Goal: Transaction & Acquisition: Purchase product/service

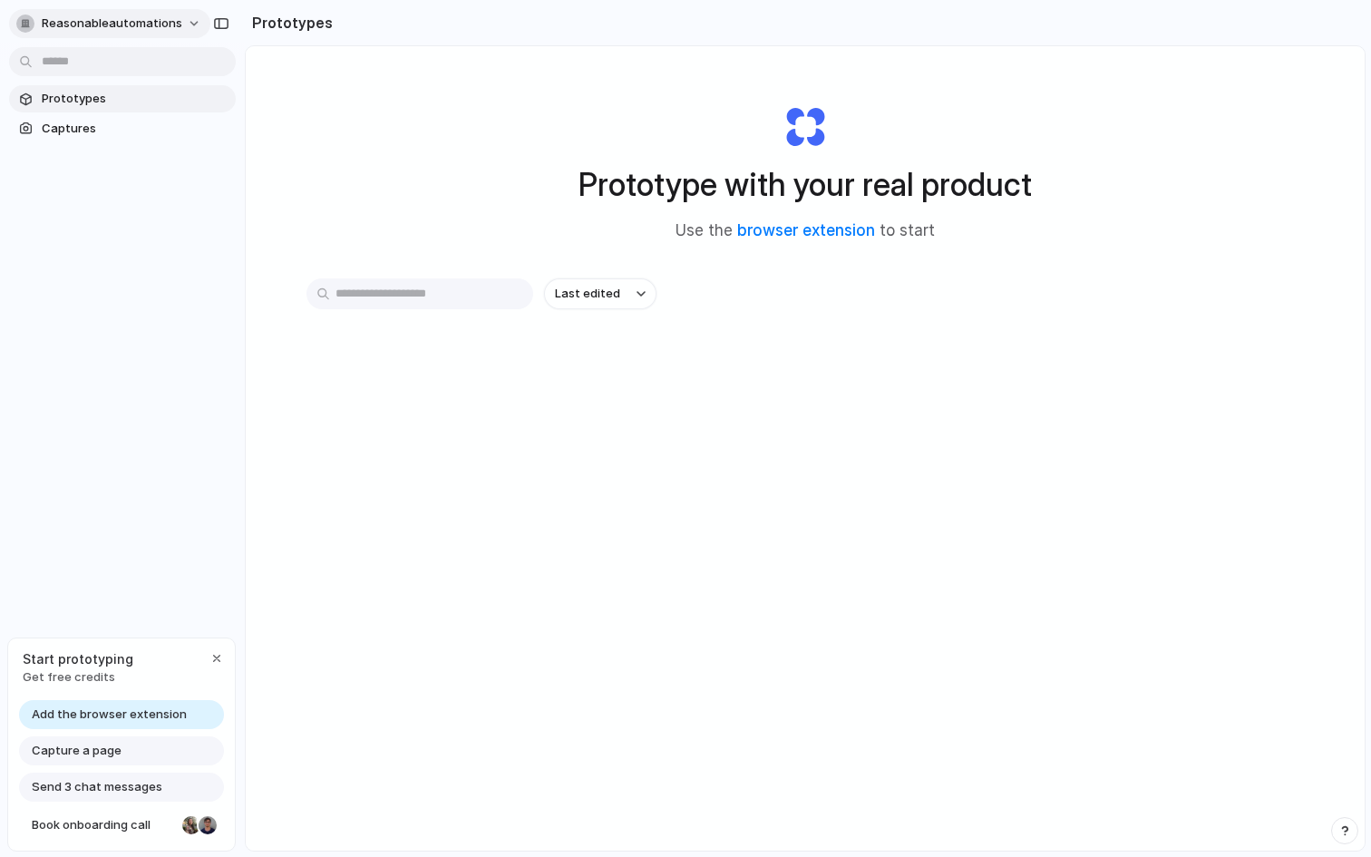
click at [69, 25] on span "reasonableautomations" at bounding box center [112, 24] width 141 height 18
click at [103, 65] on li "Settings" at bounding box center [88, 64] width 151 height 29
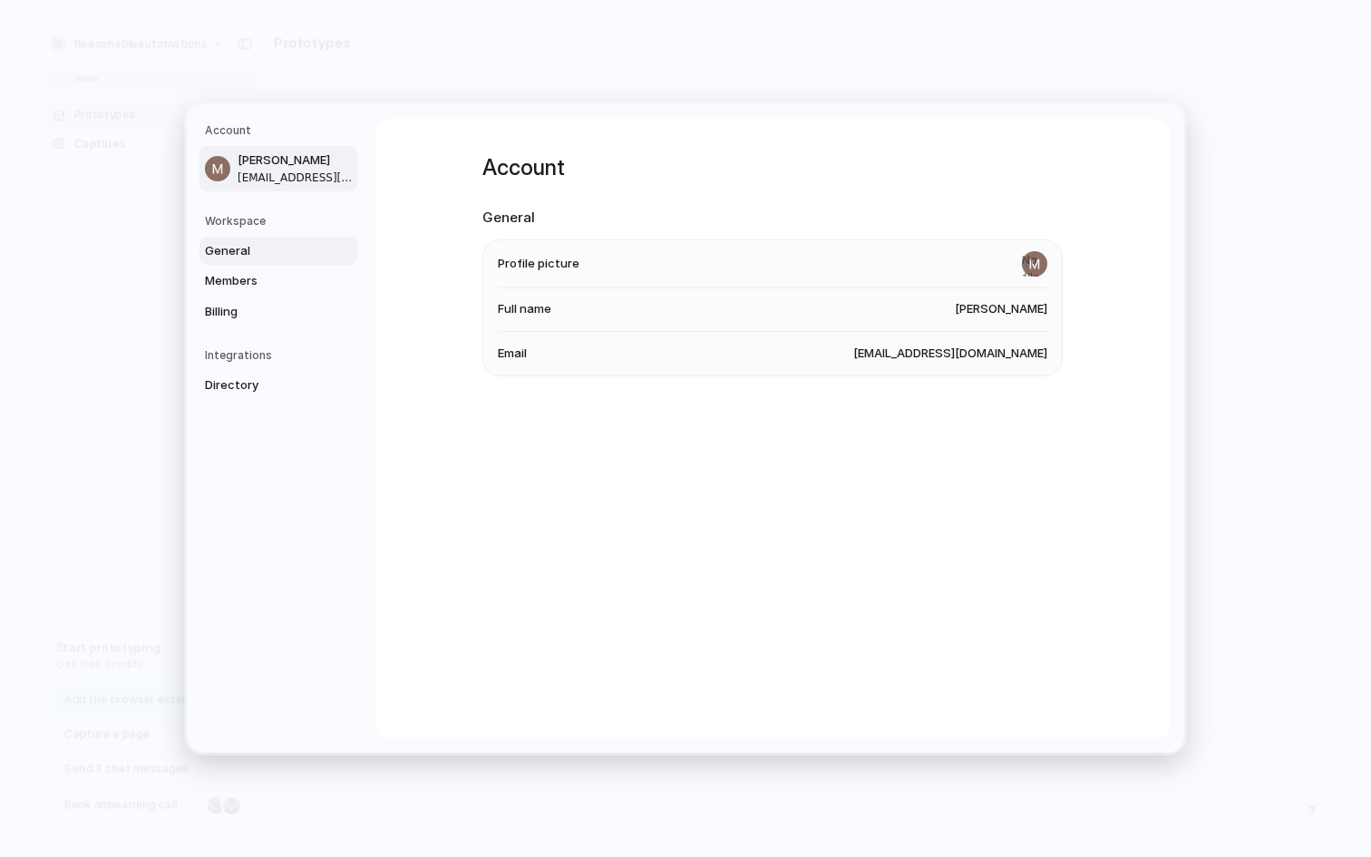
click at [258, 251] on span "General" at bounding box center [263, 251] width 116 height 18
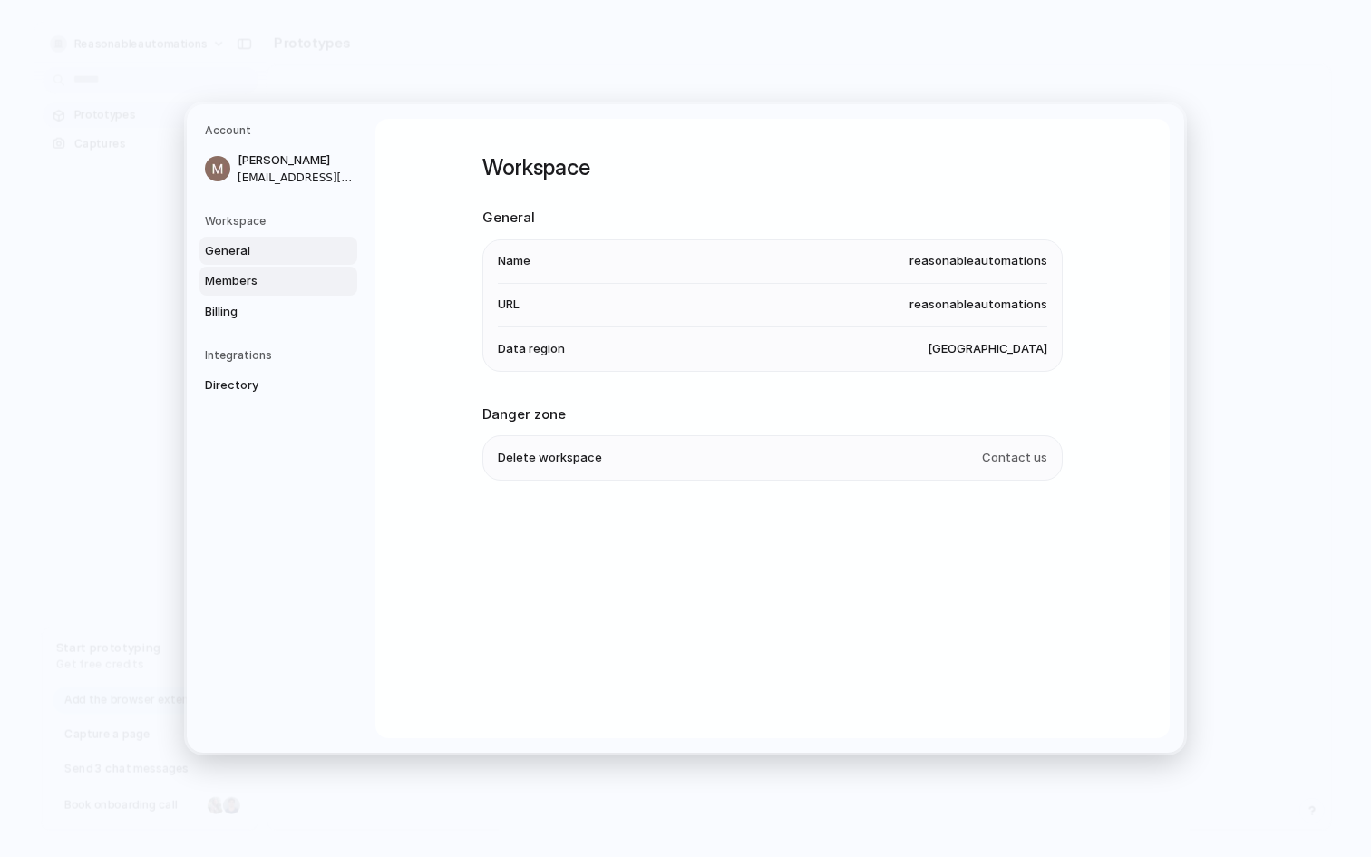
click at [254, 273] on span "Members" at bounding box center [263, 281] width 116 height 18
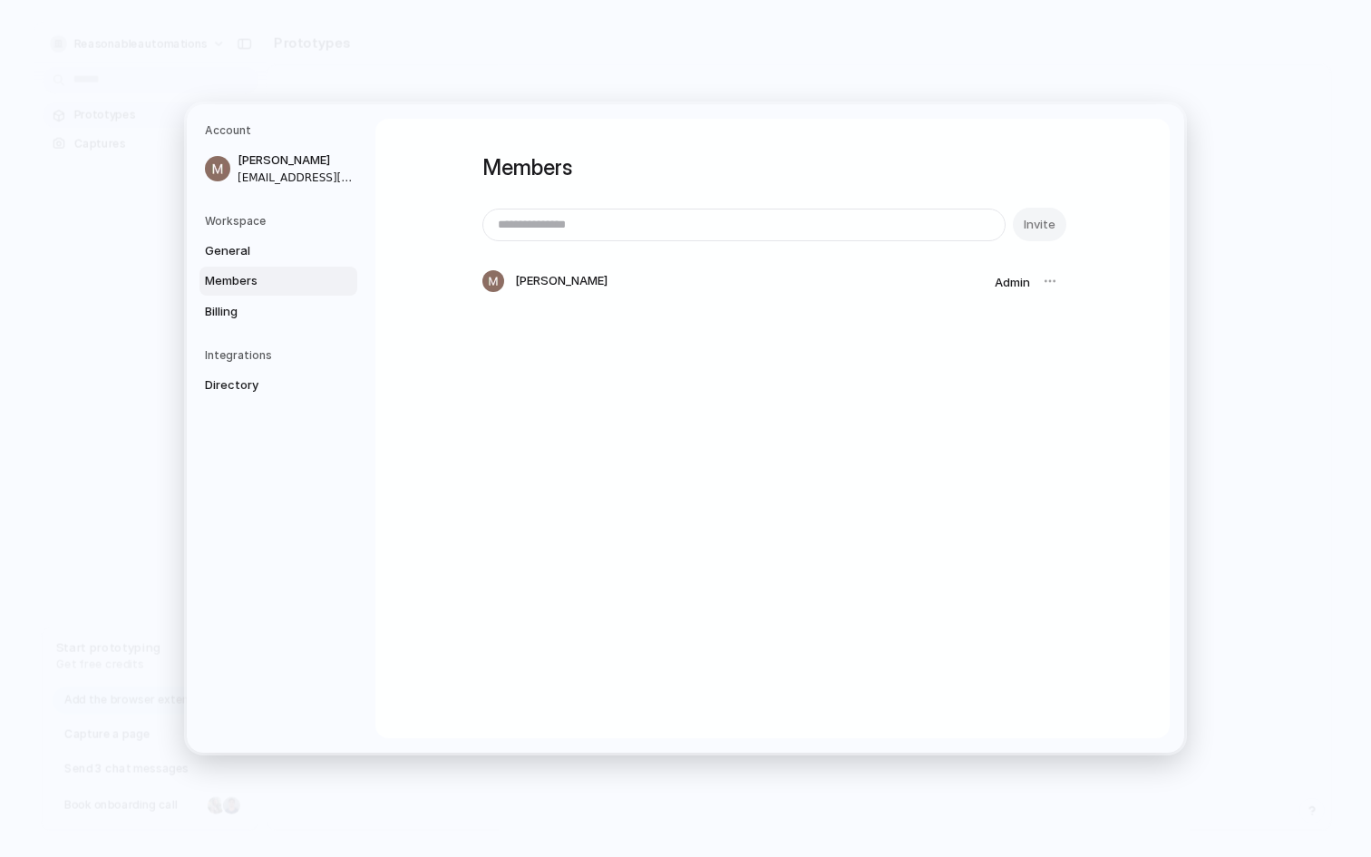
click at [249, 287] on span "Members" at bounding box center [263, 281] width 116 height 18
click at [244, 314] on span "Billing" at bounding box center [263, 312] width 116 height 18
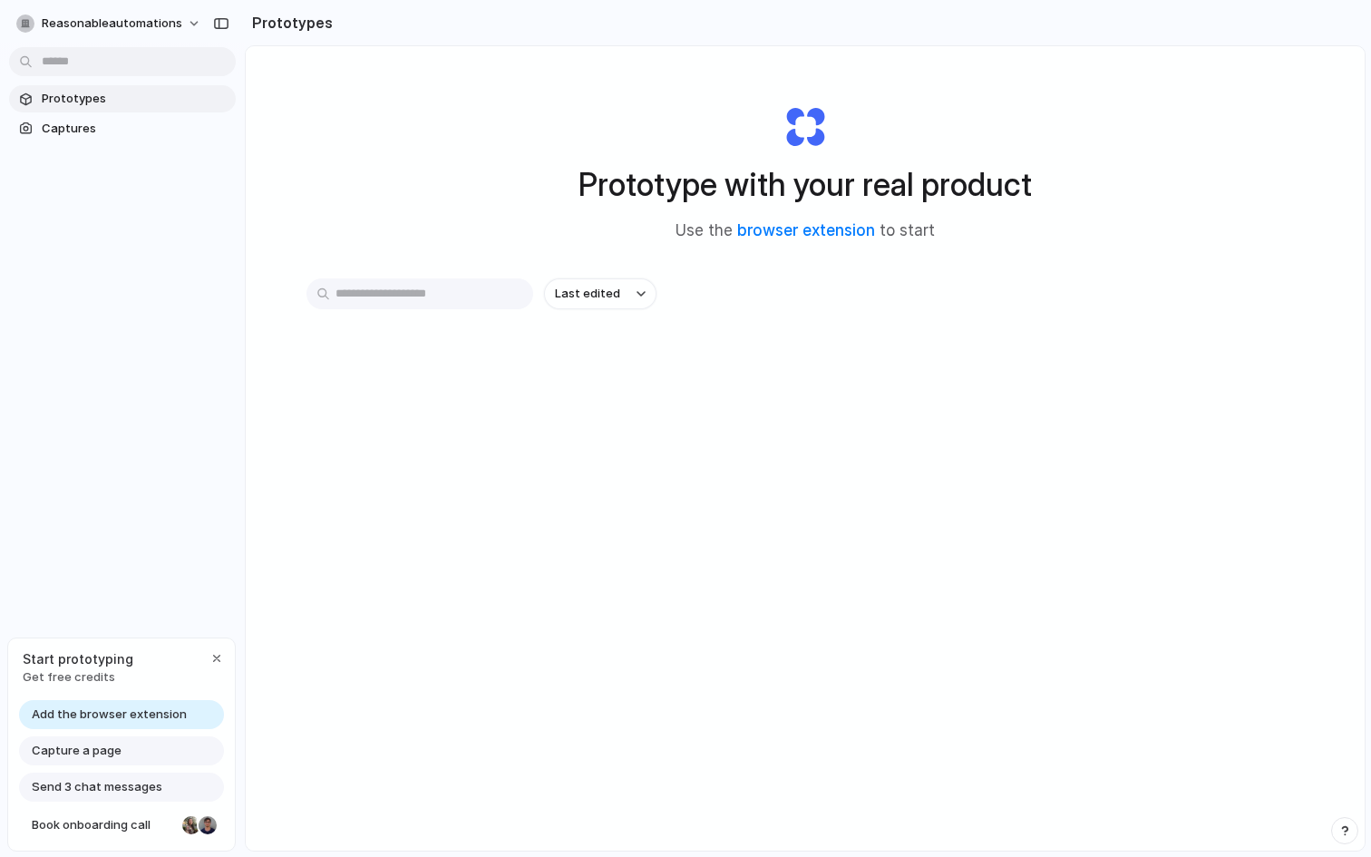
click at [110, 789] on span "Send 3 chat messages" at bounding box center [97, 787] width 131 height 18
click at [127, 713] on span "Add the browser extension" at bounding box center [109, 714] width 155 height 18
click at [394, 293] on input "text" at bounding box center [419, 293] width 227 height 31
click at [811, 226] on link "browser extension" at bounding box center [806, 230] width 138 height 18
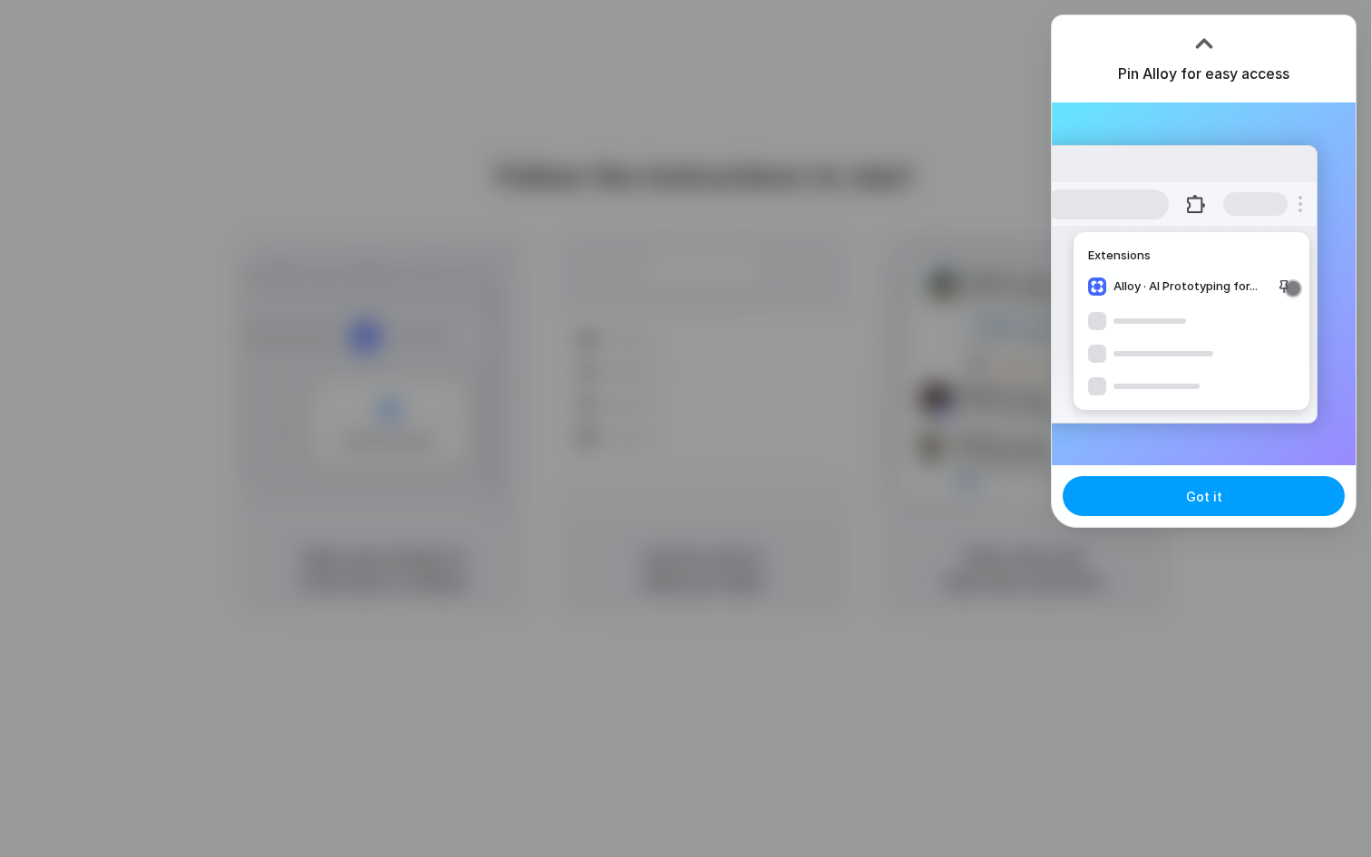
click at [1241, 499] on button "Got it" at bounding box center [1204, 496] width 282 height 40
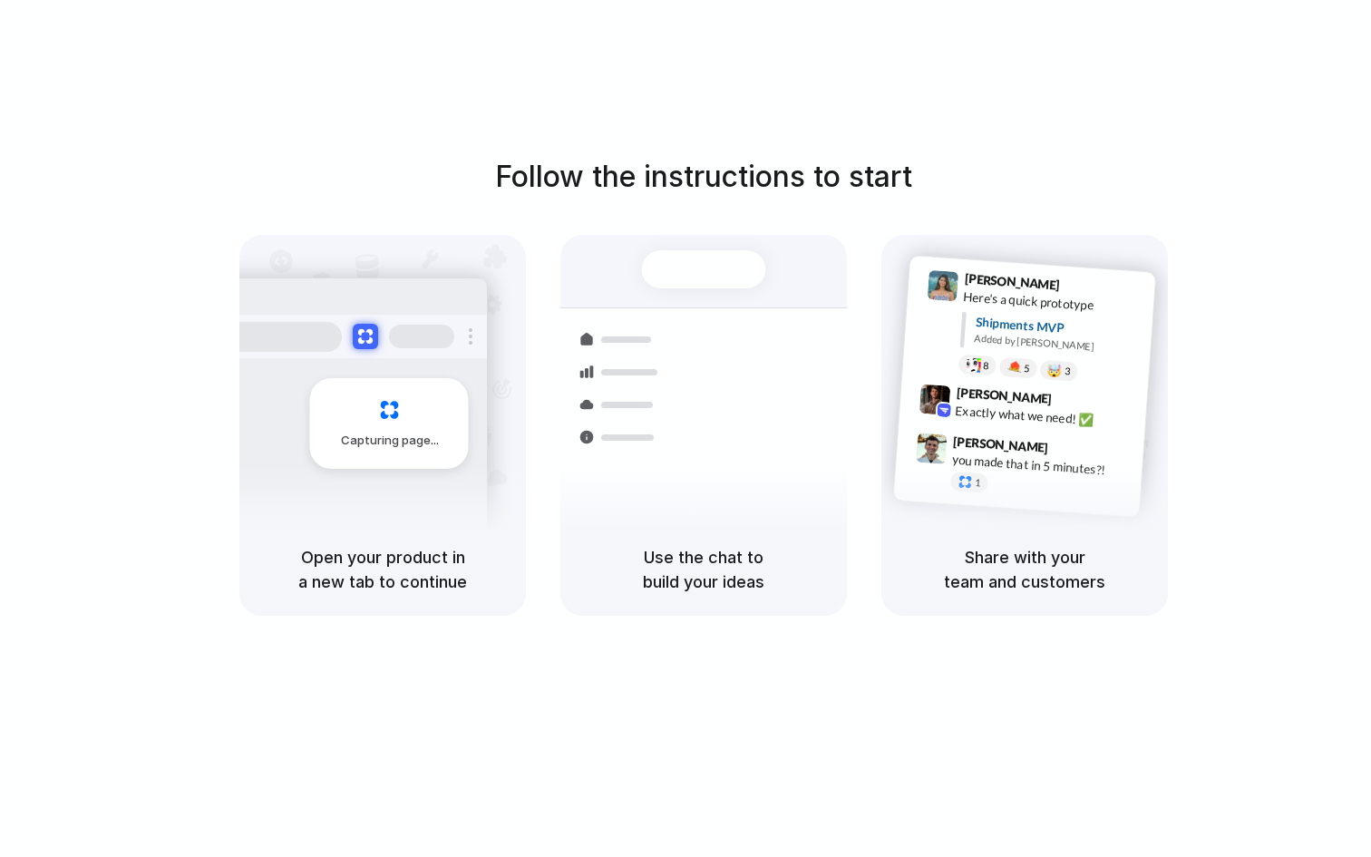
click at [685, 429] on div at bounding box center [685, 429] width 0 height 0
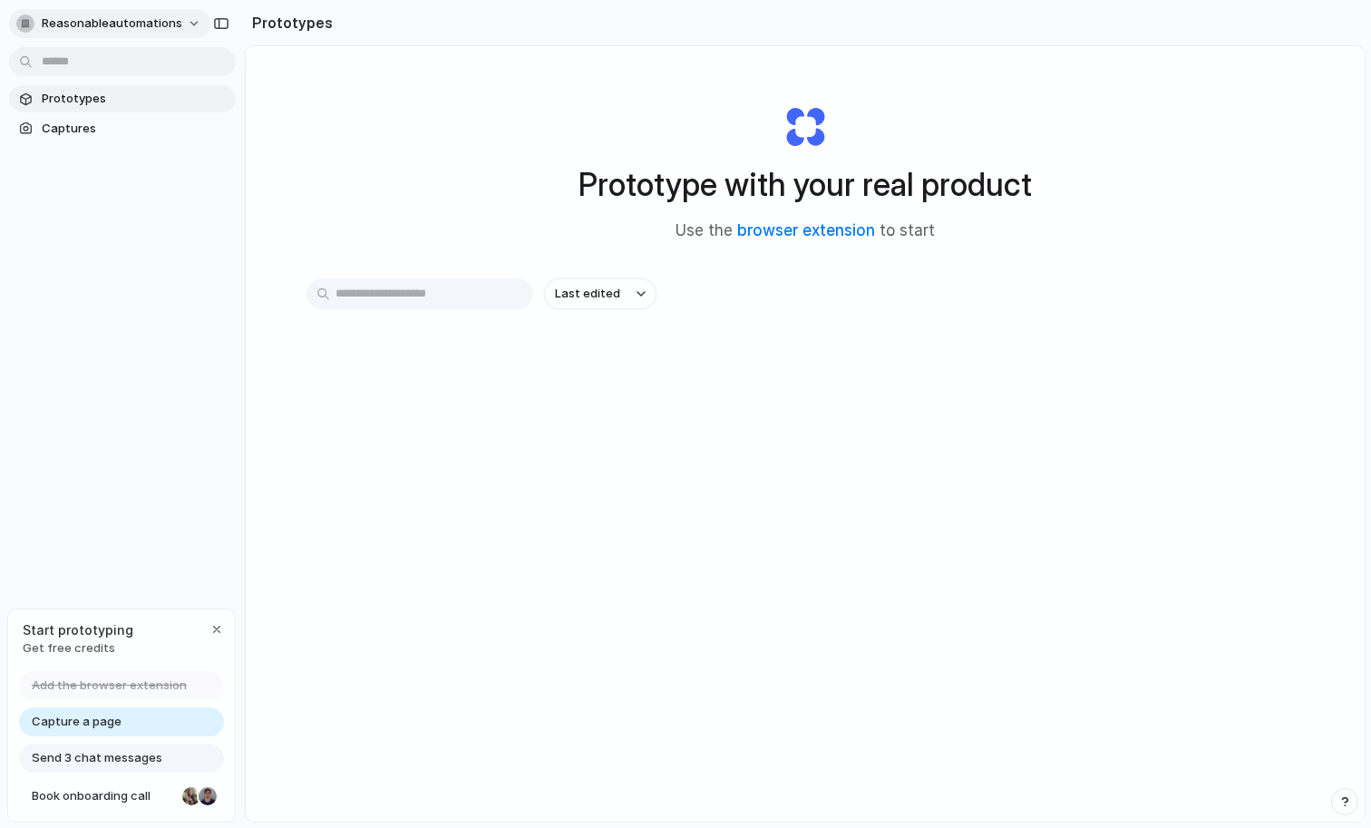
click at [171, 22] on span "reasonableautomations" at bounding box center [112, 24] width 141 height 18
click at [100, 69] on li "Settings" at bounding box center [88, 64] width 151 height 29
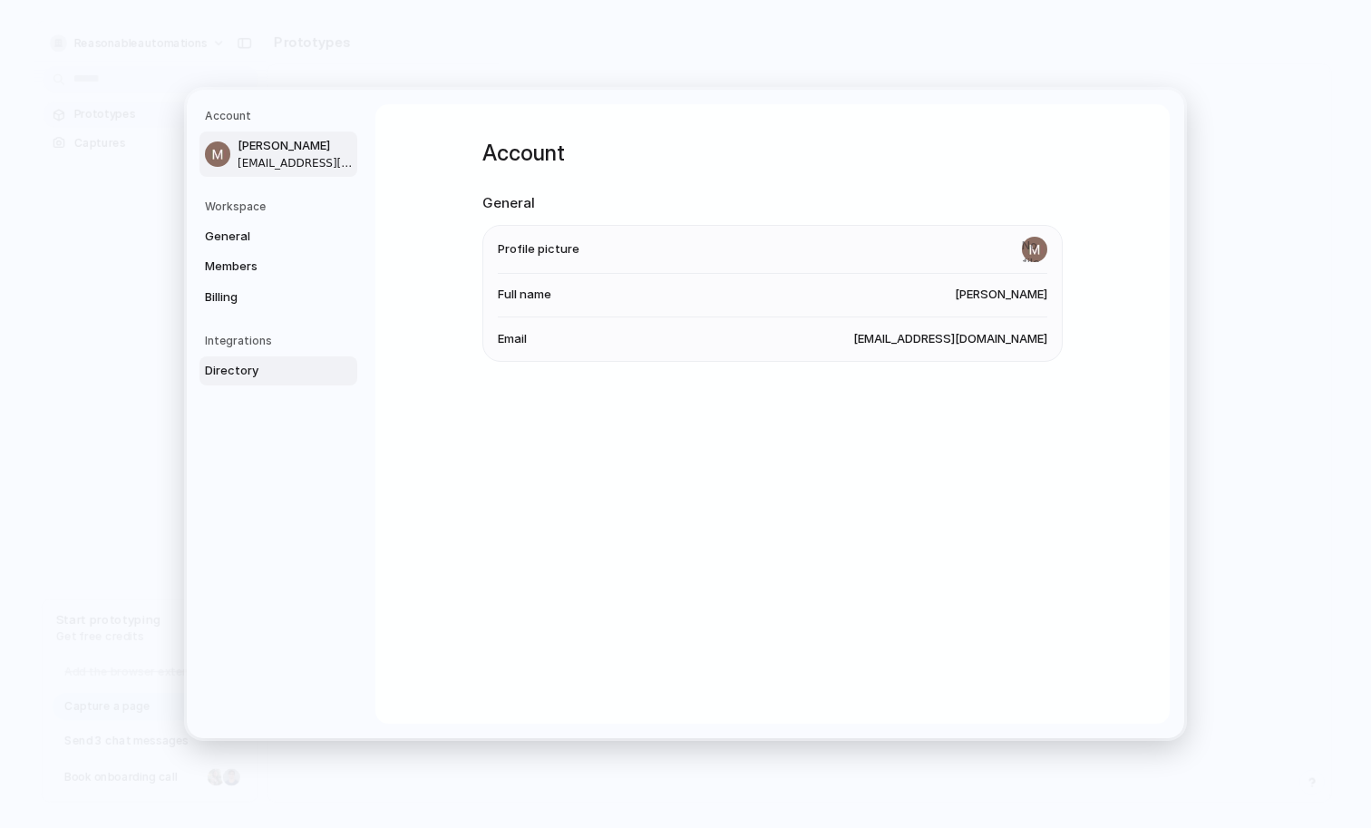
click at [229, 374] on span "Directory" at bounding box center [263, 371] width 116 height 18
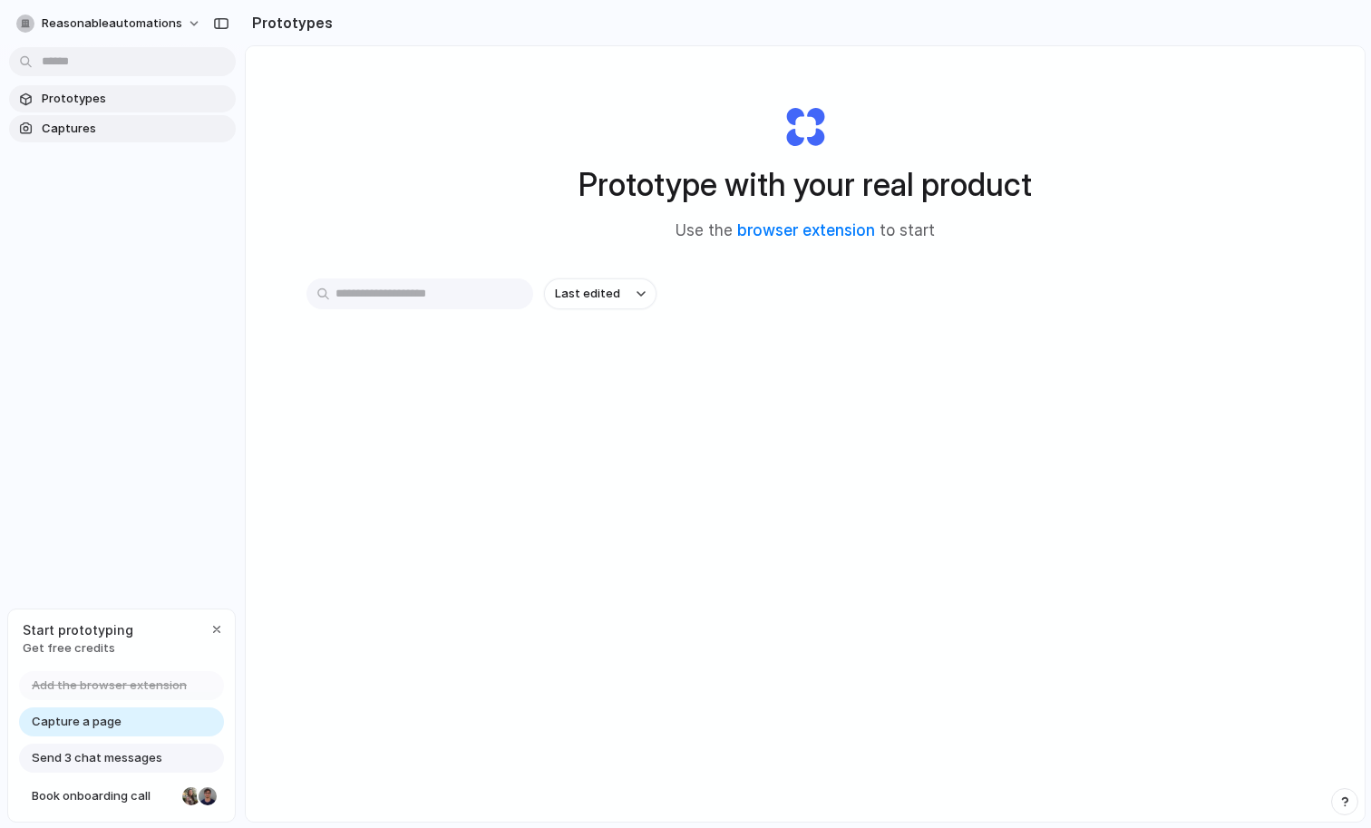
click at [45, 127] on span "Captures" at bounding box center [135, 129] width 187 height 18
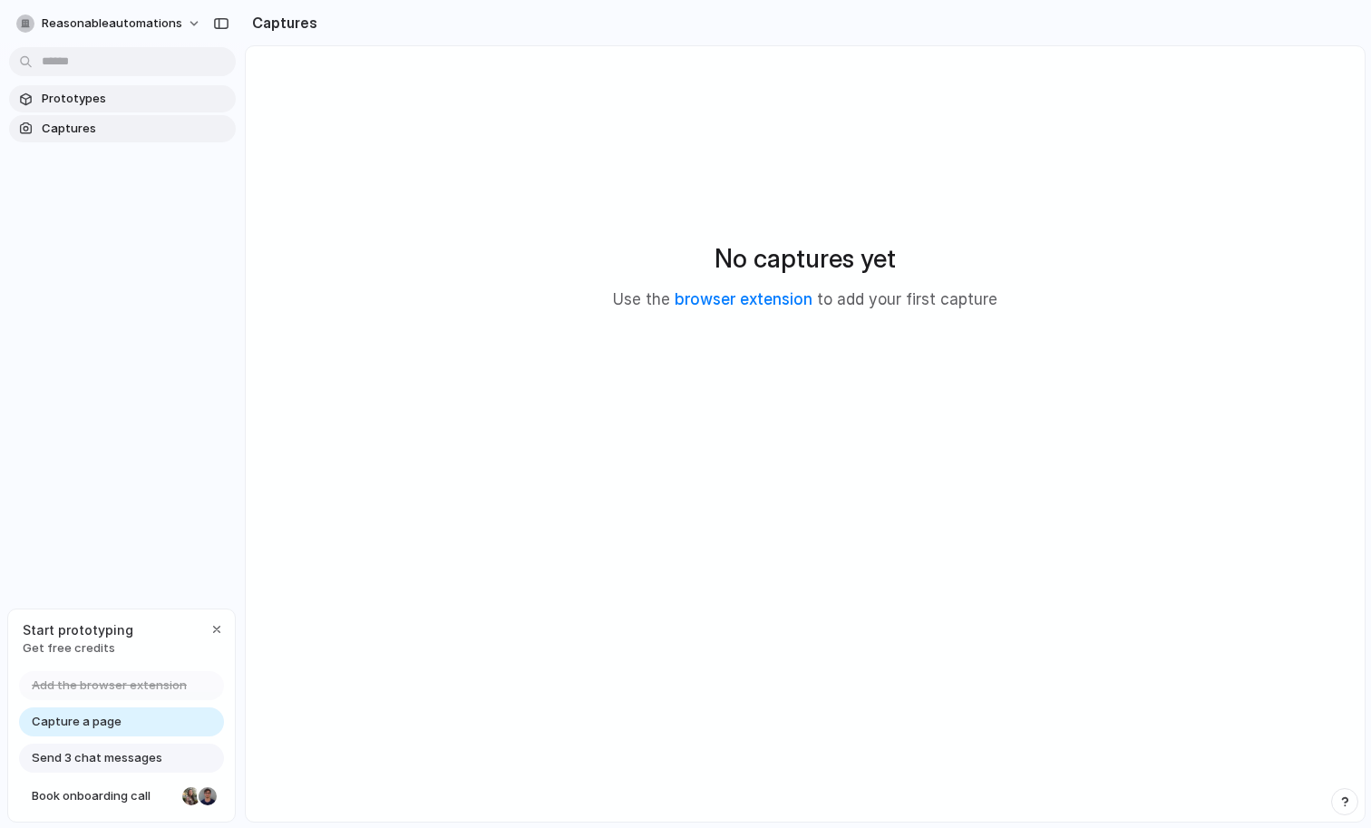
click at [53, 100] on span "Prototypes" at bounding box center [135, 99] width 187 height 18
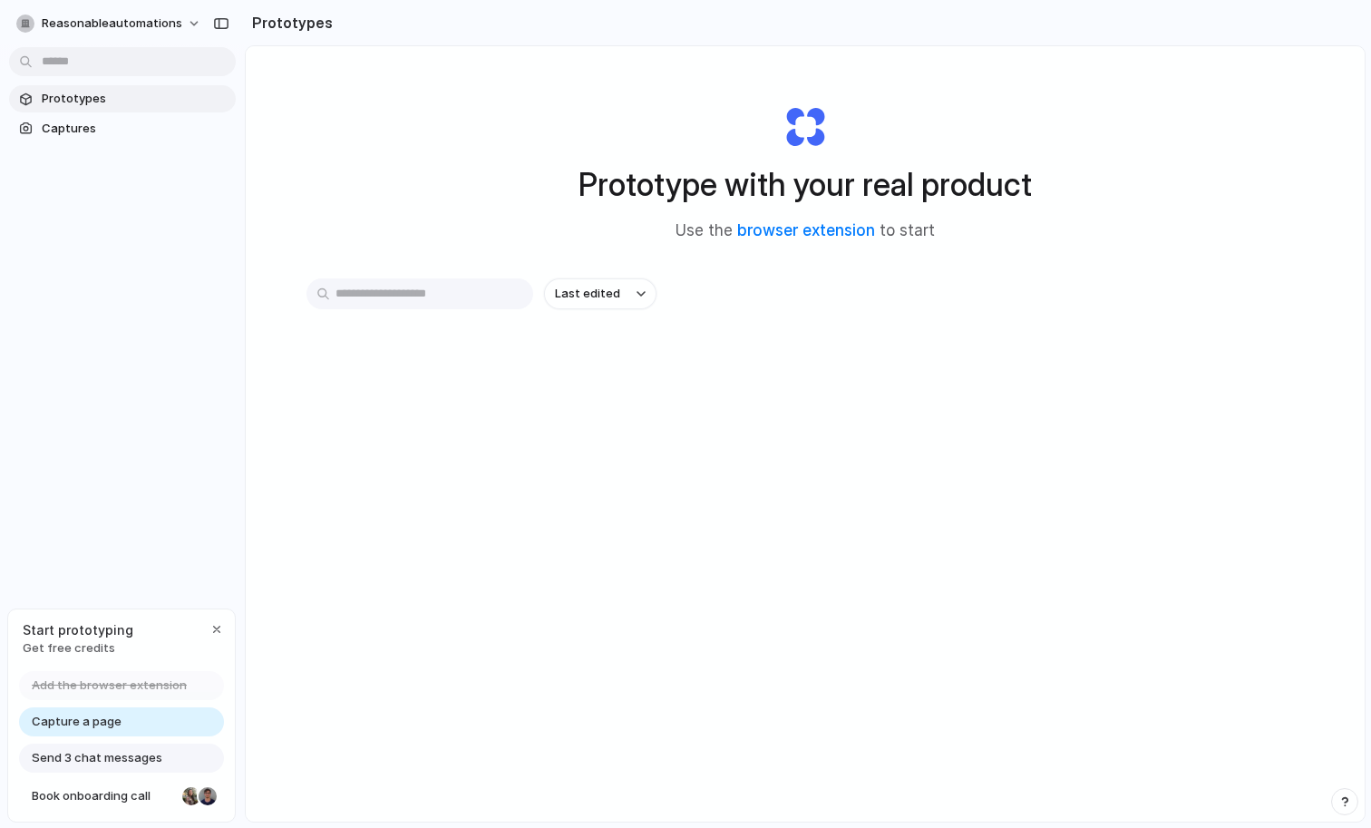
click at [155, 37] on div "reasonableautomations" at bounding box center [122, 22] width 245 height 44
click at [161, 32] on button "reasonableautomations" at bounding box center [109, 23] width 201 height 29
click at [93, 67] on li "Settings" at bounding box center [88, 64] width 151 height 29
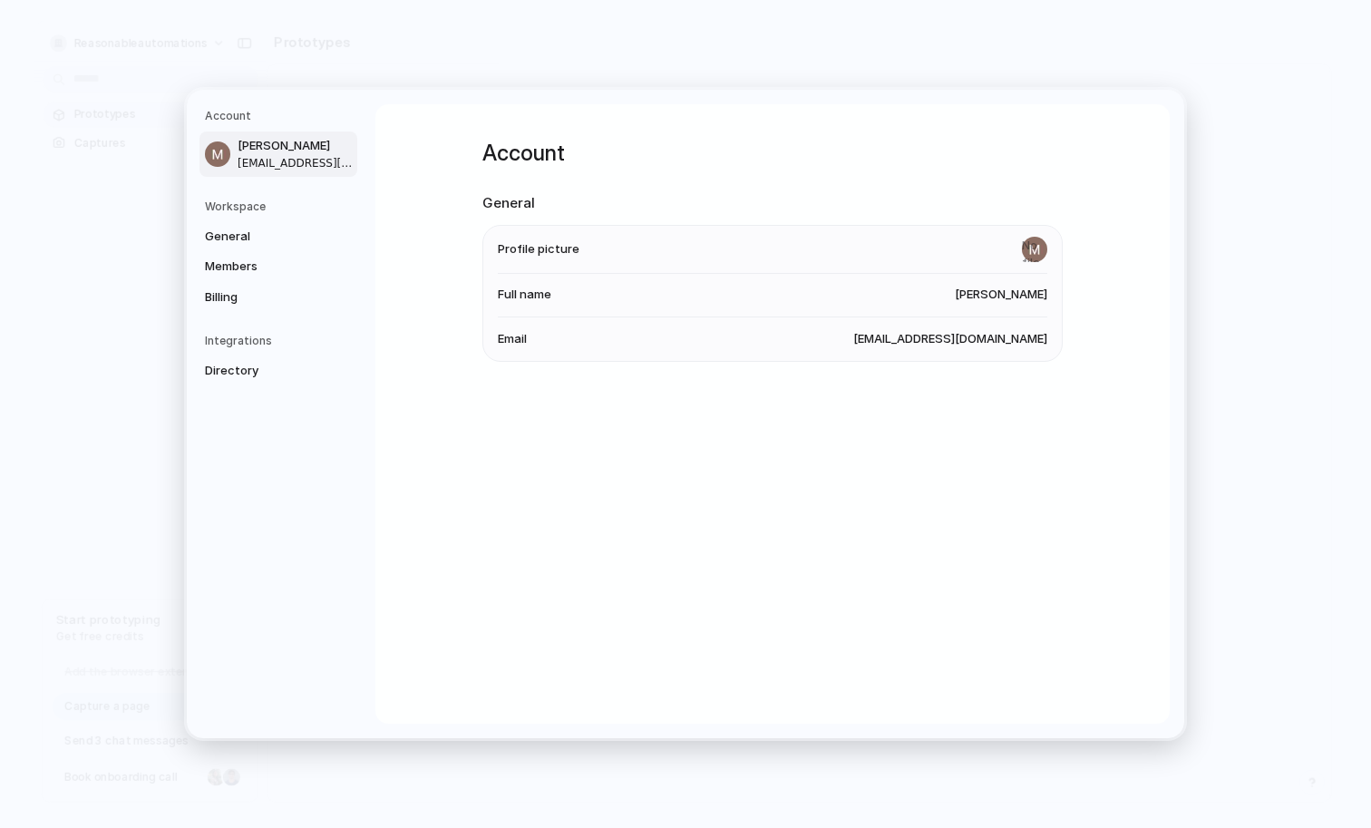
click at [251, 350] on div "Integrations Directory" at bounding box center [281, 359] width 152 height 53
click at [251, 335] on h5 "Integrations" at bounding box center [281, 341] width 152 height 16
click at [212, 235] on span "General" at bounding box center [263, 237] width 116 height 18
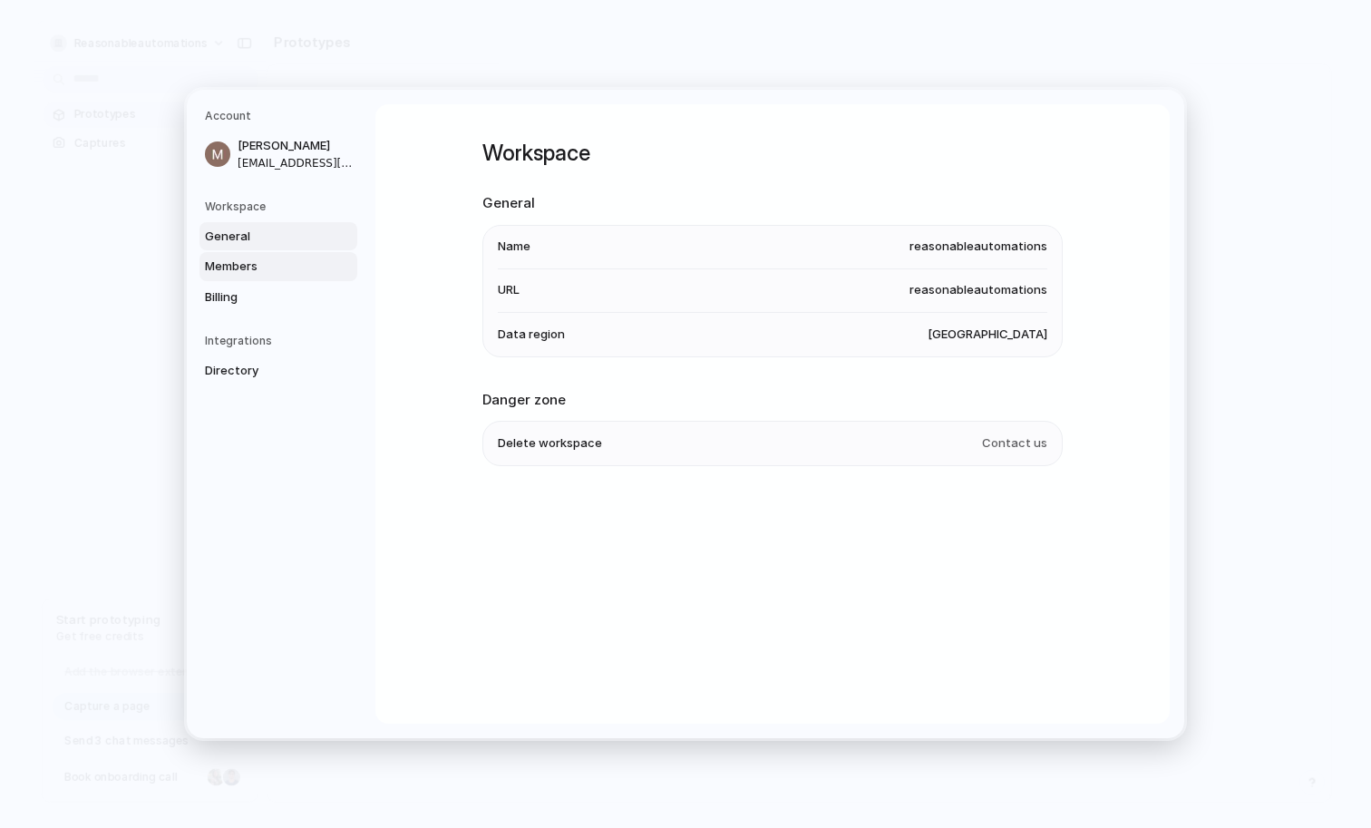
click at [229, 261] on span "Members" at bounding box center [263, 267] width 116 height 18
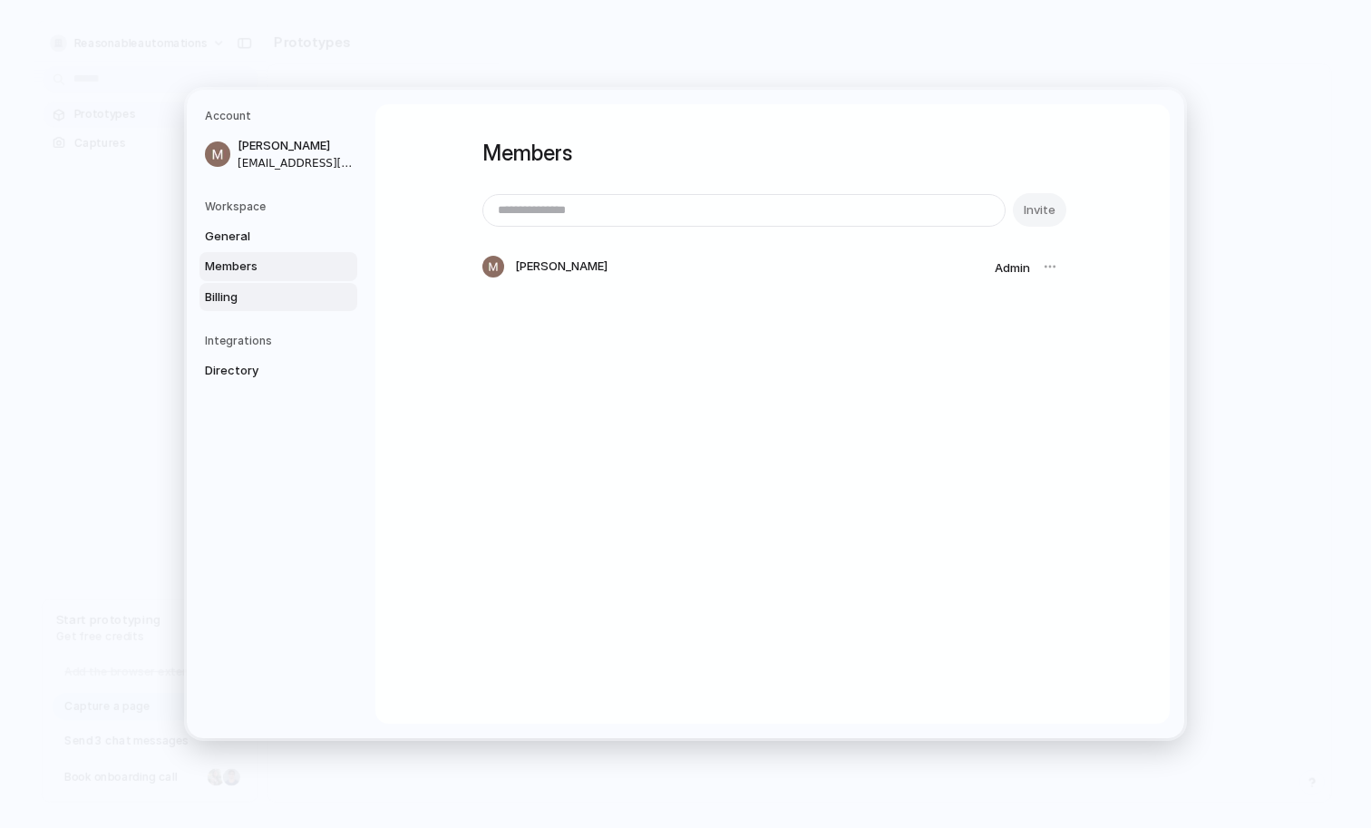
click at [225, 287] on link "Billing" at bounding box center [278, 297] width 158 height 29
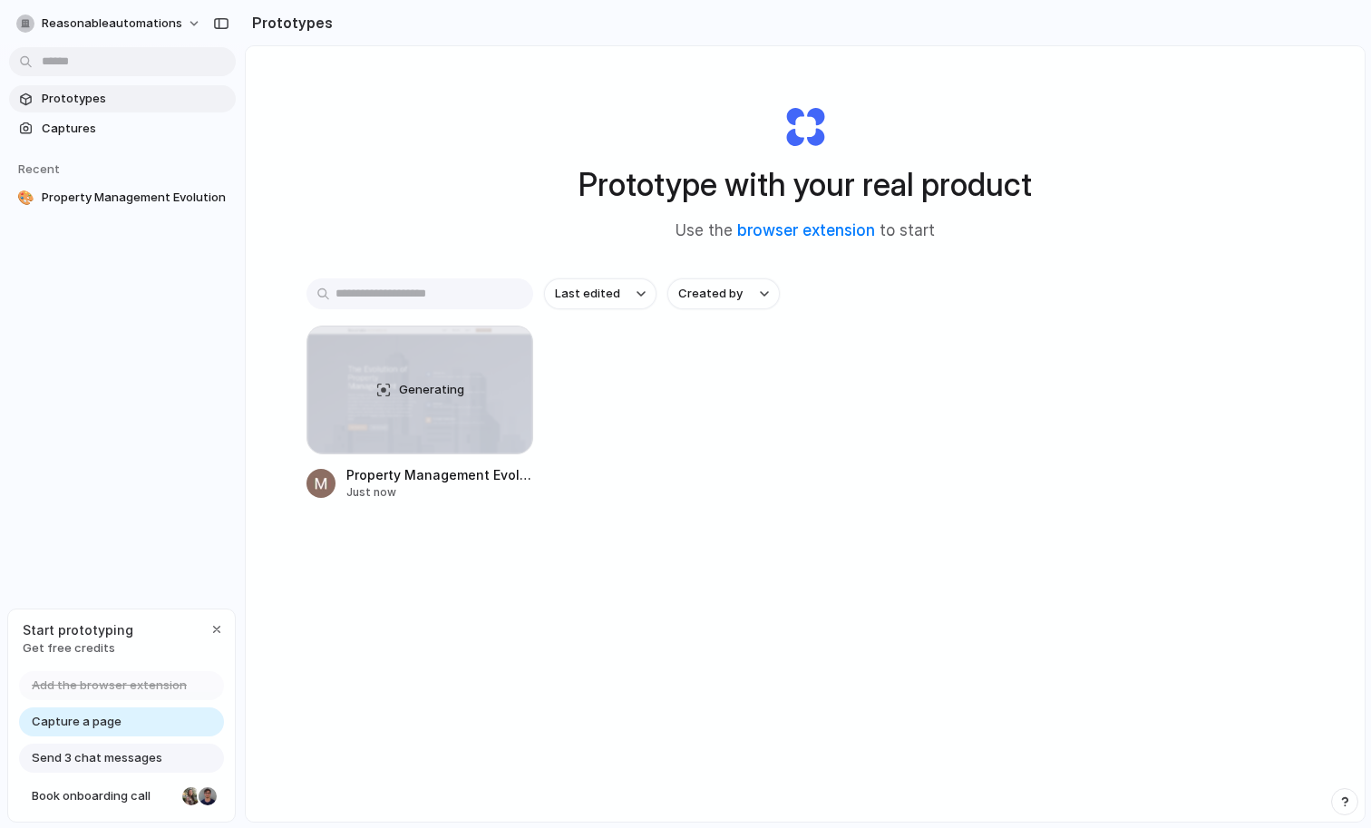
click at [366, 623] on div "Prototype with your real product Use the browser extension to start Last edited…" at bounding box center [805, 481] width 1119 height 871
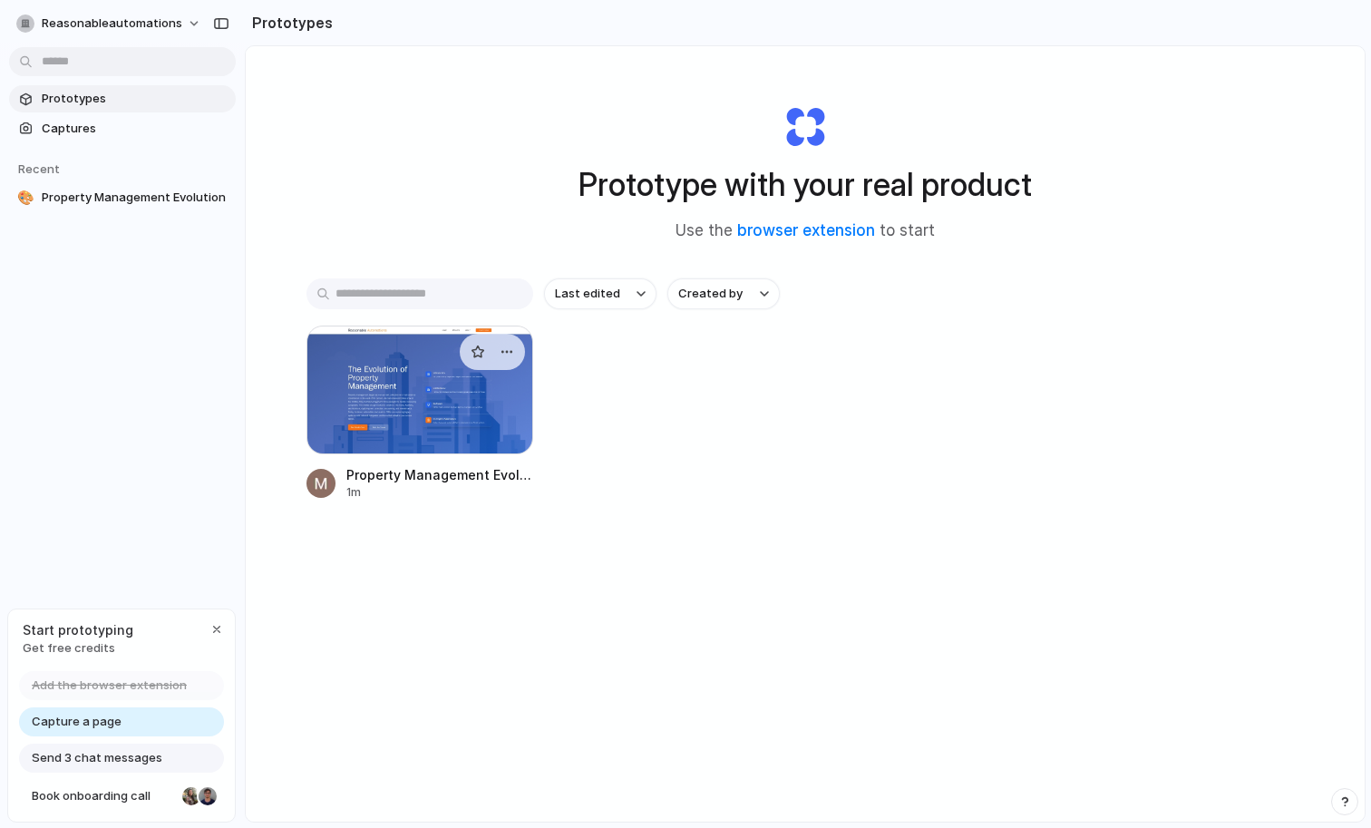
click at [432, 405] on div at bounding box center [419, 390] width 227 height 129
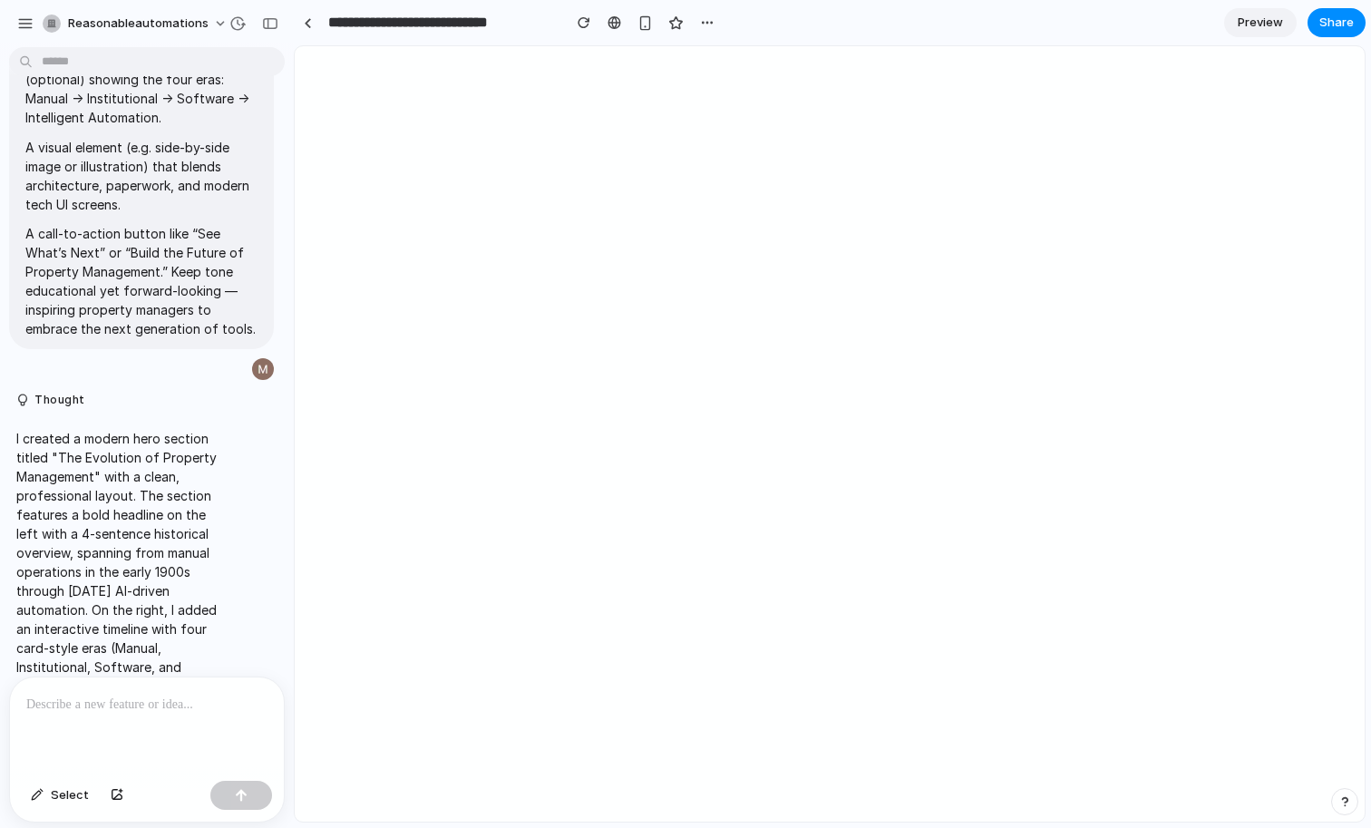
scroll to position [844, 0]
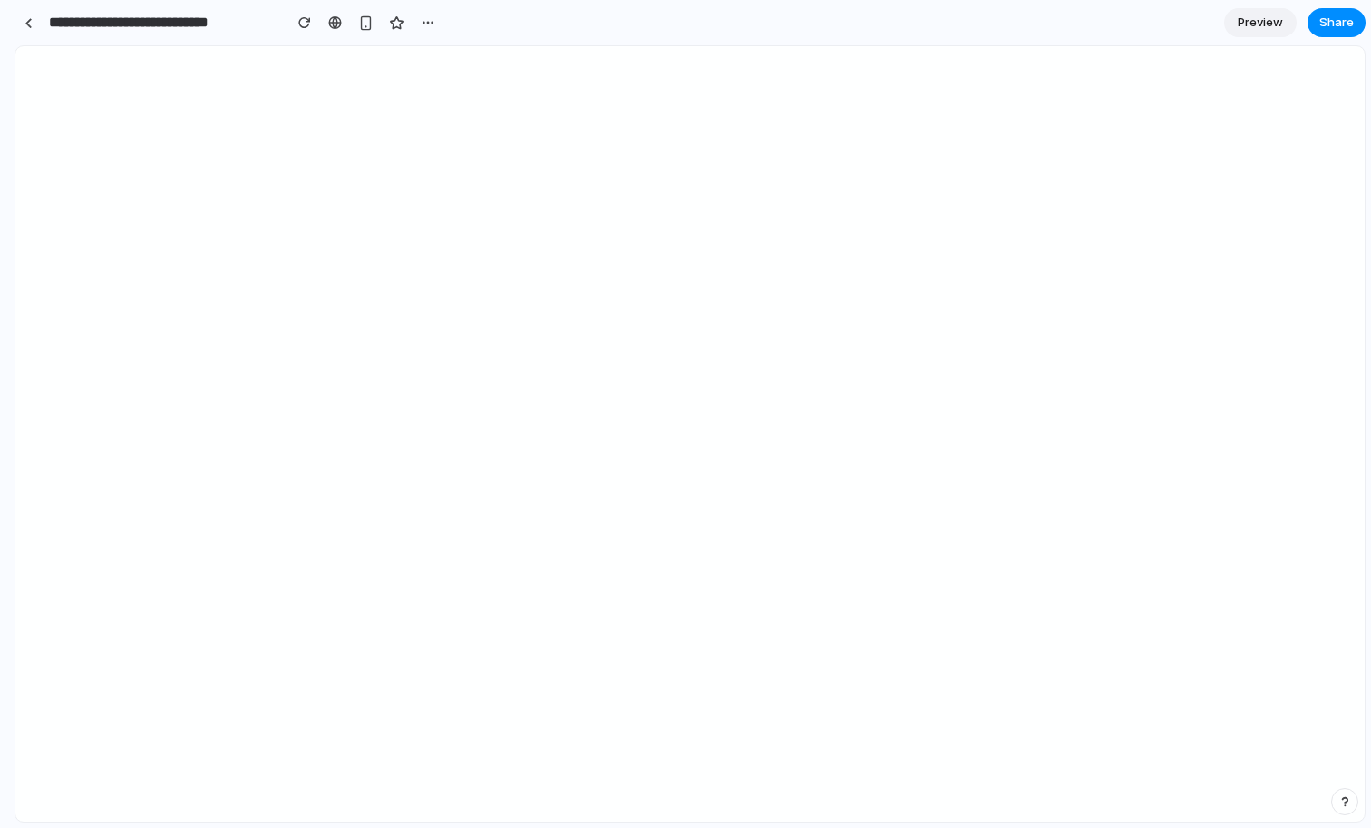
drag, startPoint x: 403, startPoint y: 342, endPoint x: 6, endPoint y: 431, distance: 406.1
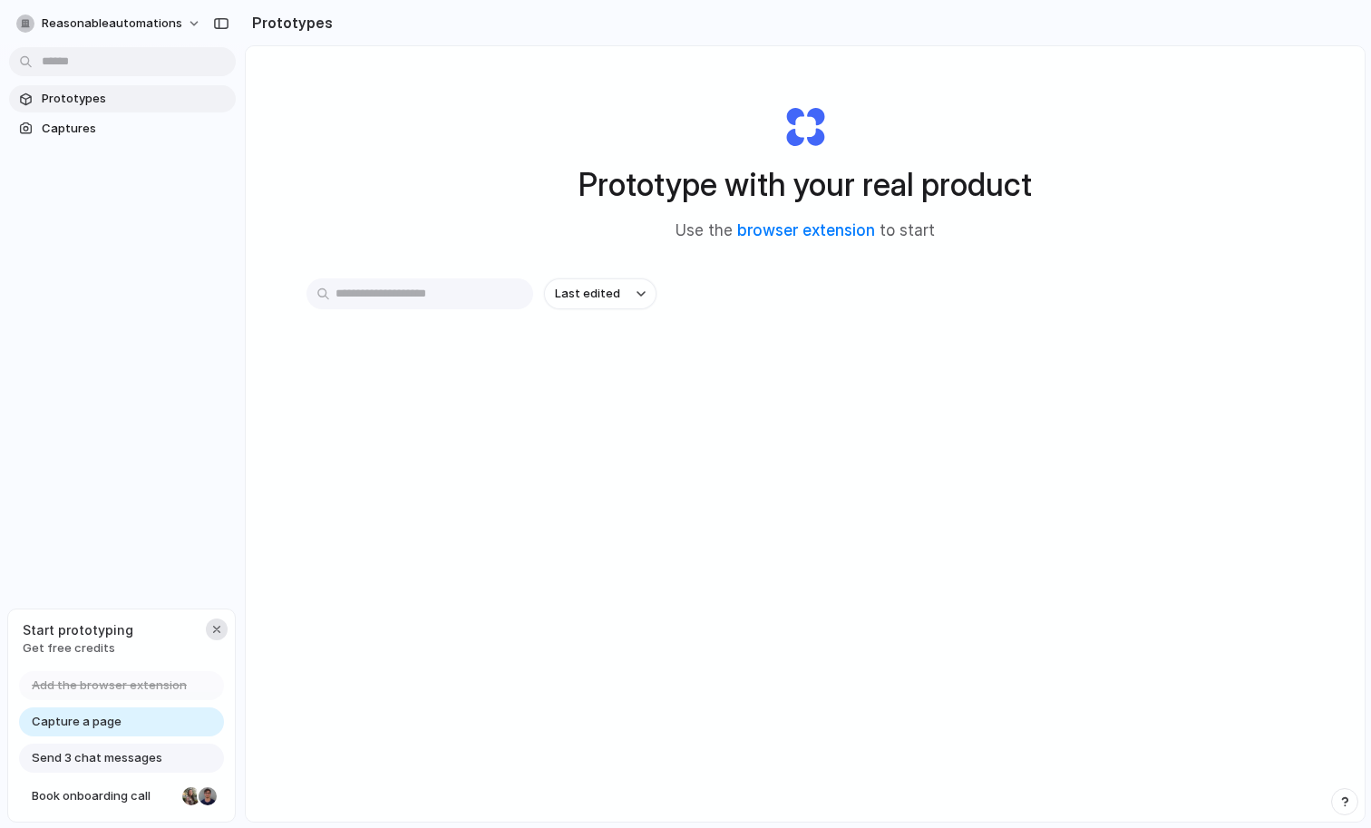
click at [217, 623] on div "button" at bounding box center [216, 629] width 15 height 15
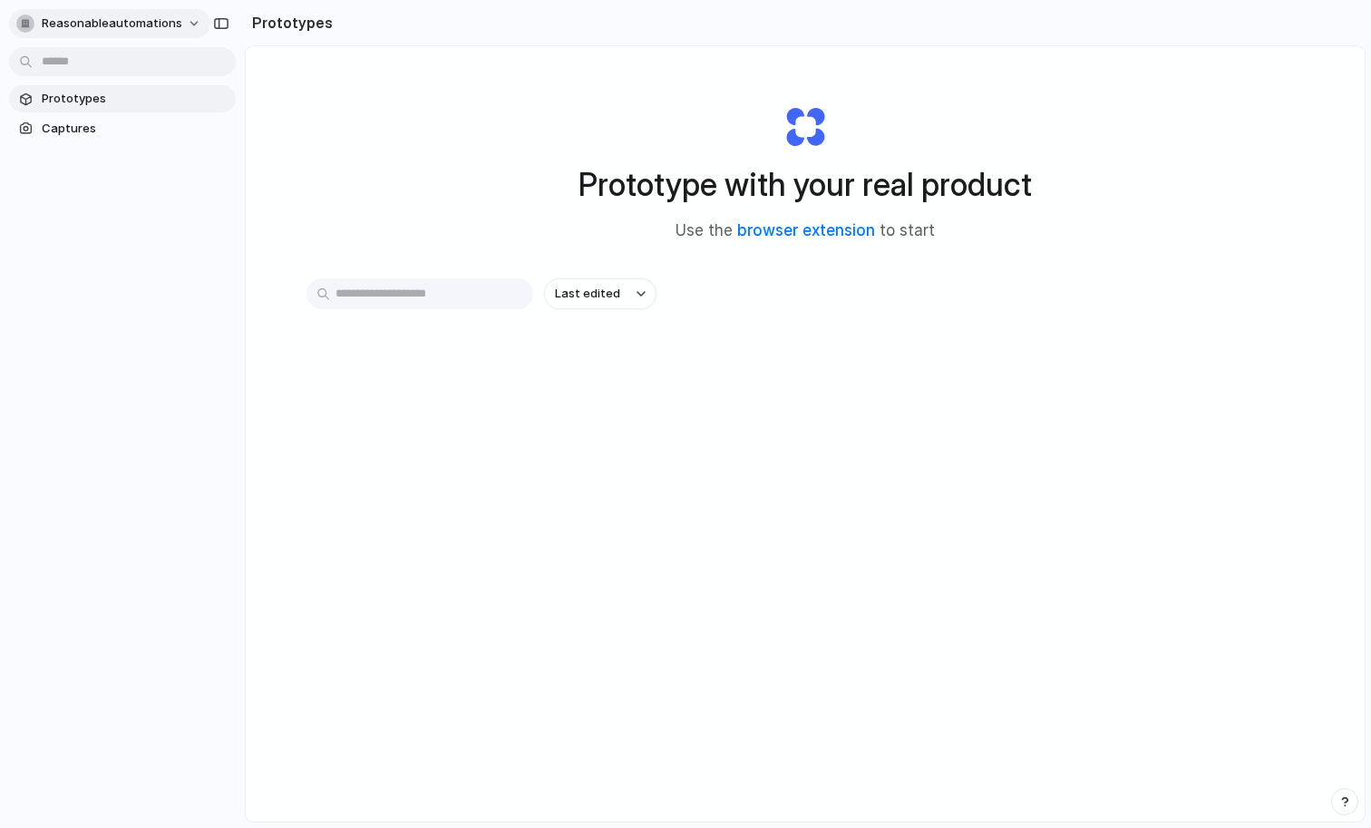
click at [74, 15] on span "reasonableautomations" at bounding box center [112, 24] width 141 height 18
click at [73, 63] on span "Settings" at bounding box center [67, 64] width 50 height 18
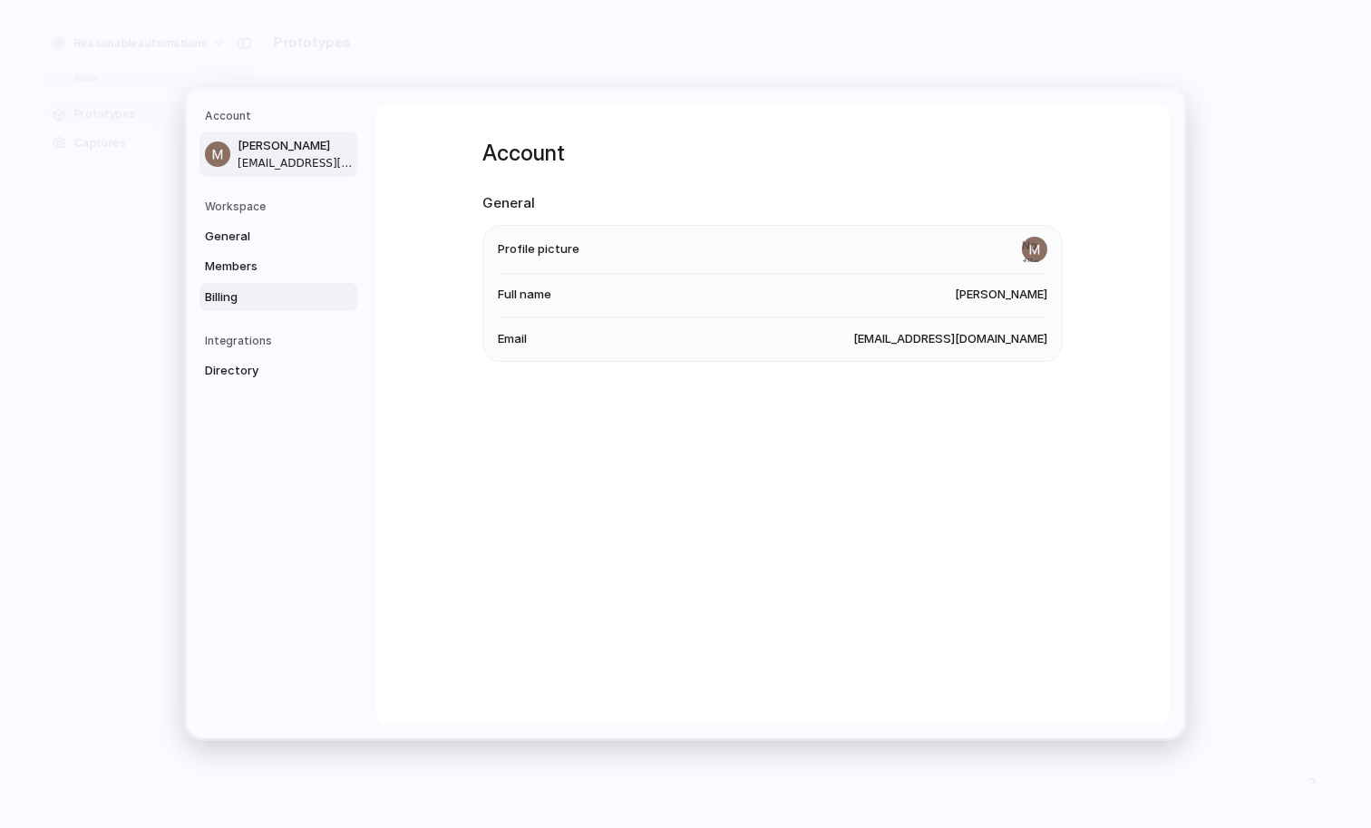
click at [248, 292] on span "Billing" at bounding box center [263, 297] width 116 height 18
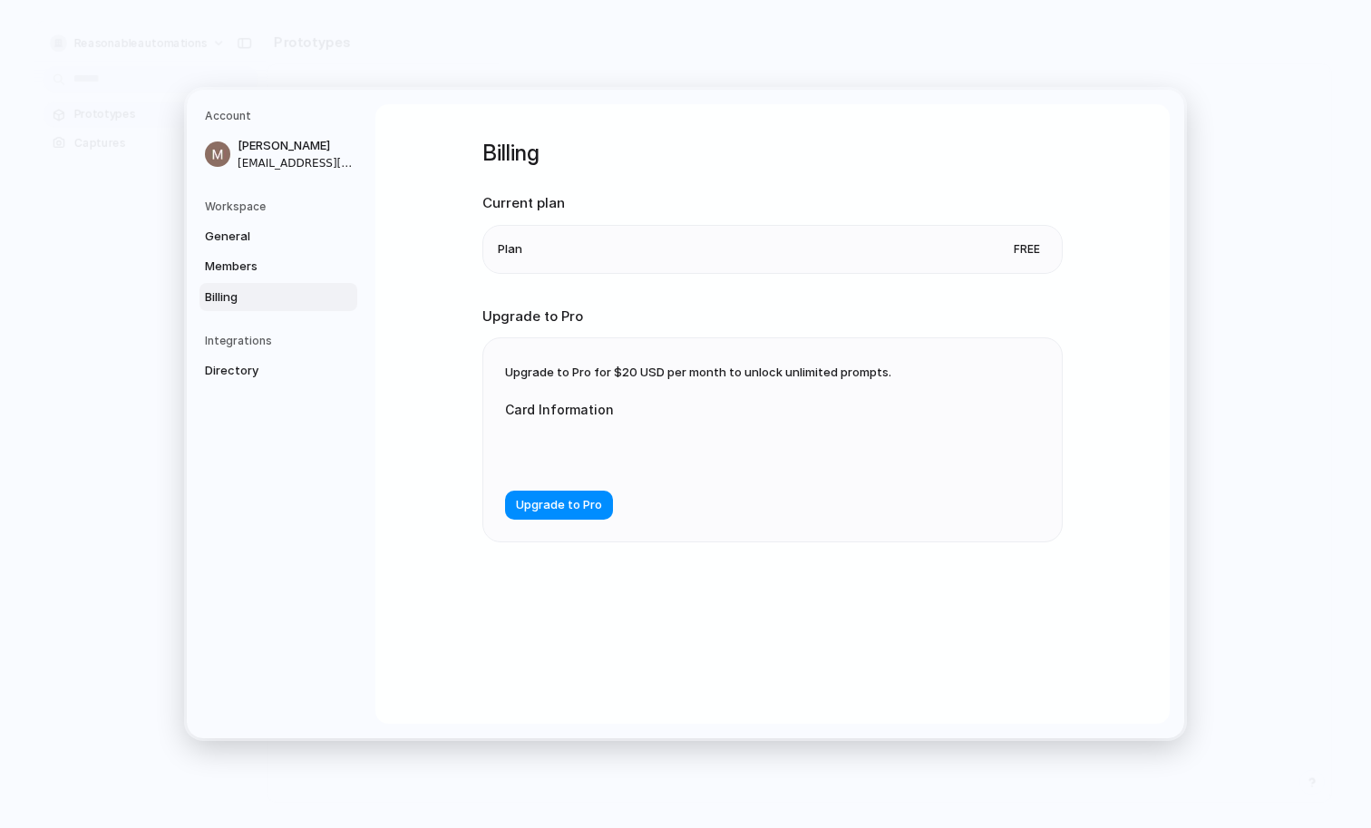
click at [553, 487] on form "Card Information Upgrade to Pro" at bounding box center [686, 451] width 363 height 138
click at [557, 504] on span "Upgrade to Pro" at bounding box center [559, 505] width 86 height 18
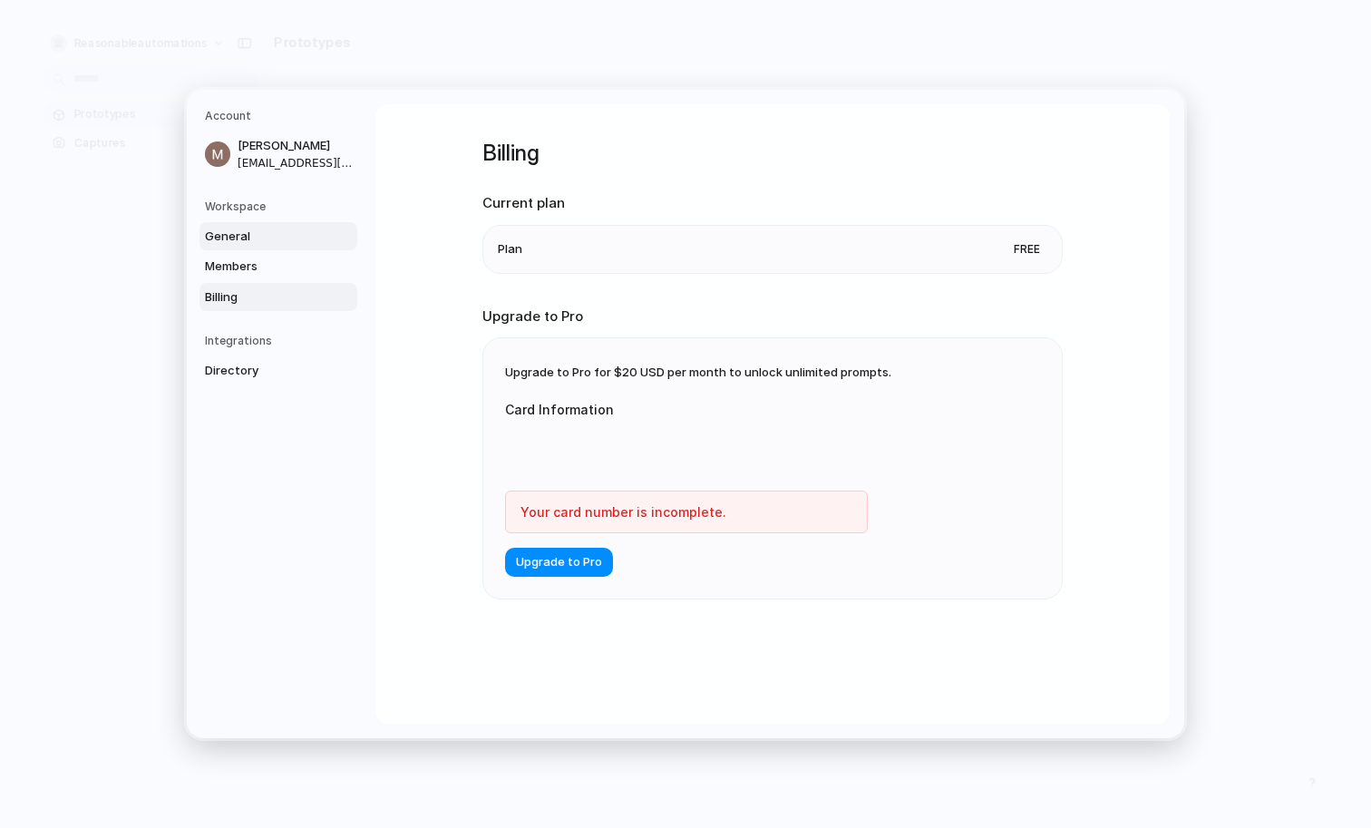
click at [241, 238] on span "General" at bounding box center [263, 237] width 116 height 18
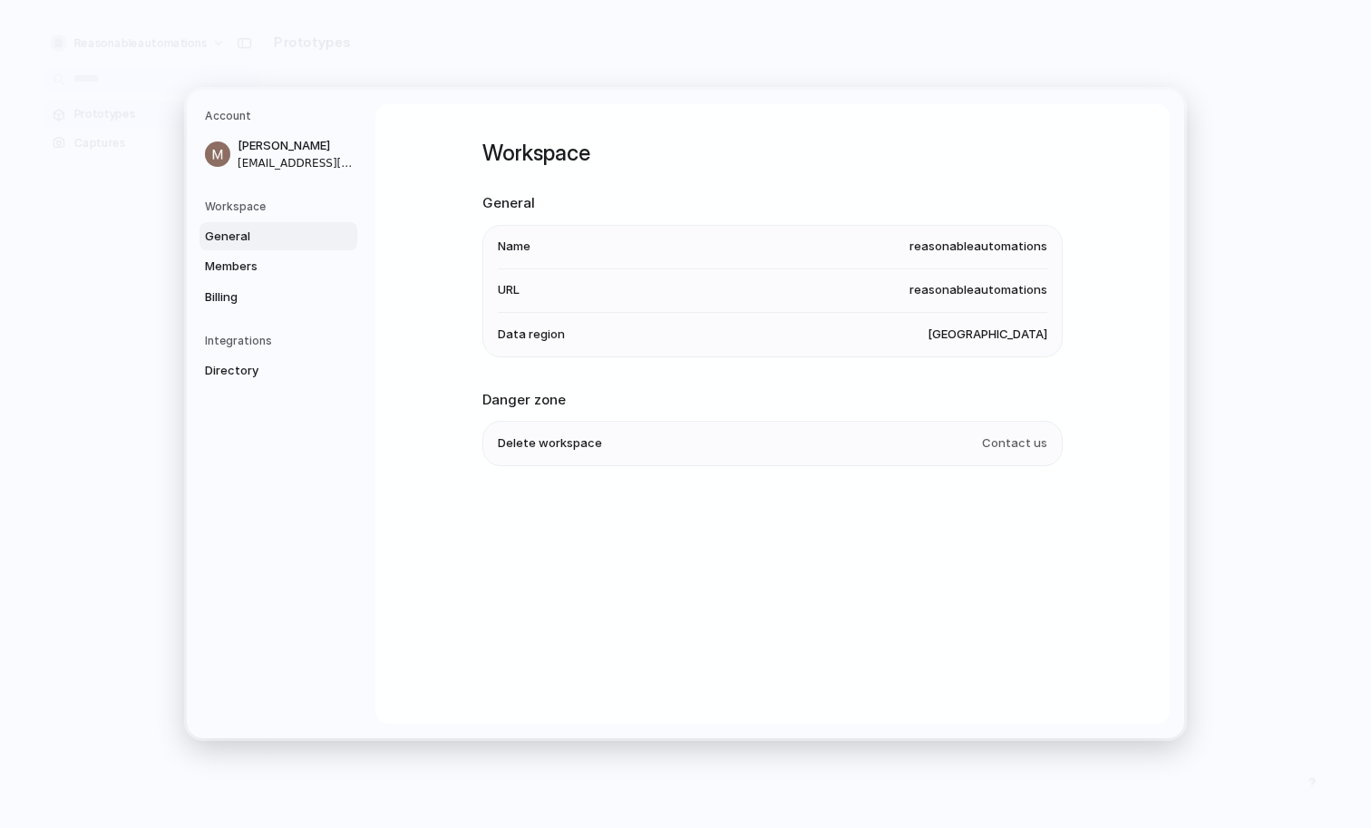
click at [241, 250] on div "General Members Billing" at bounding box center [281, 267] width 152 height 90
click at [241, 256] on link "Members" at bounding box center [278, 266] width 158 height 29
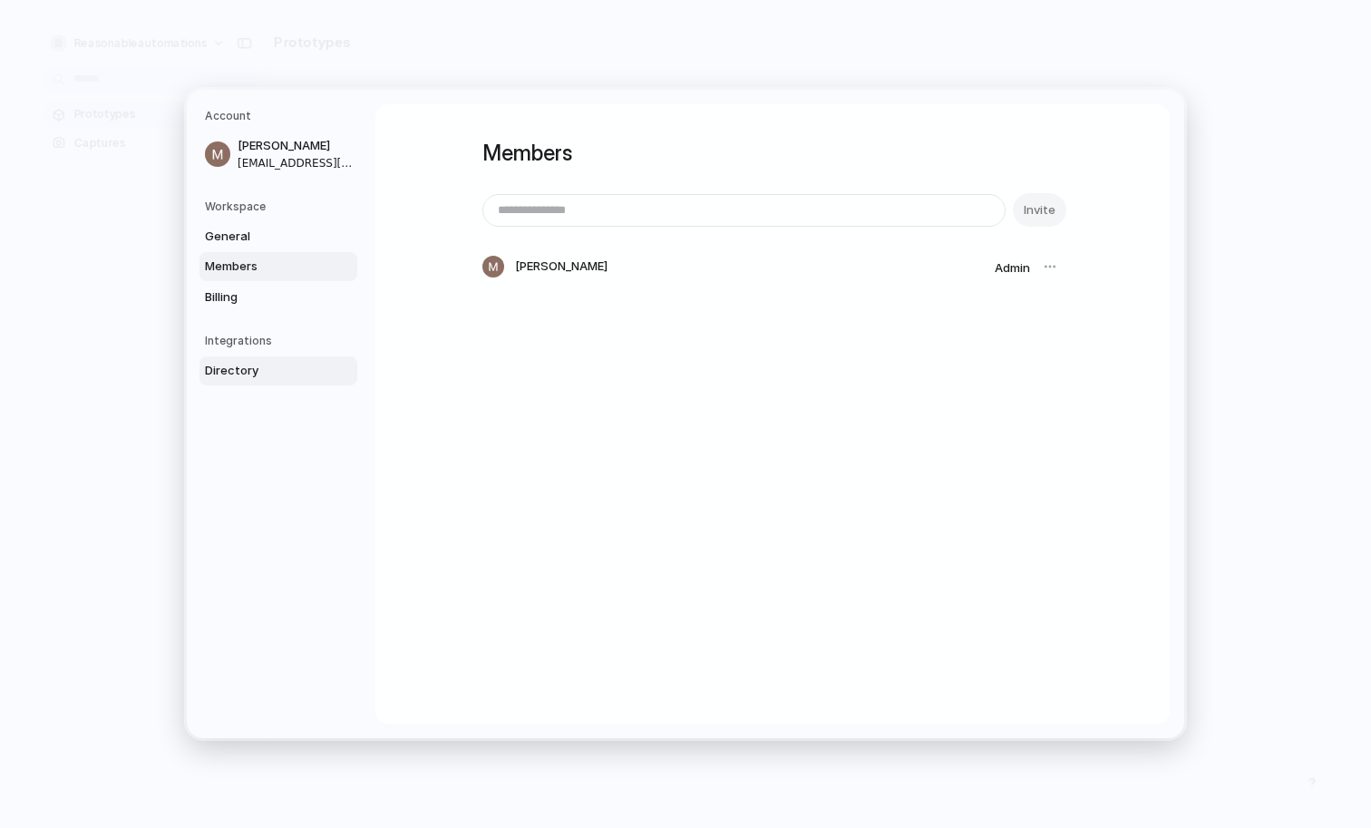
click at [242, 356] on link "Directory" at bounding box center [278, 370] width 158 height 29
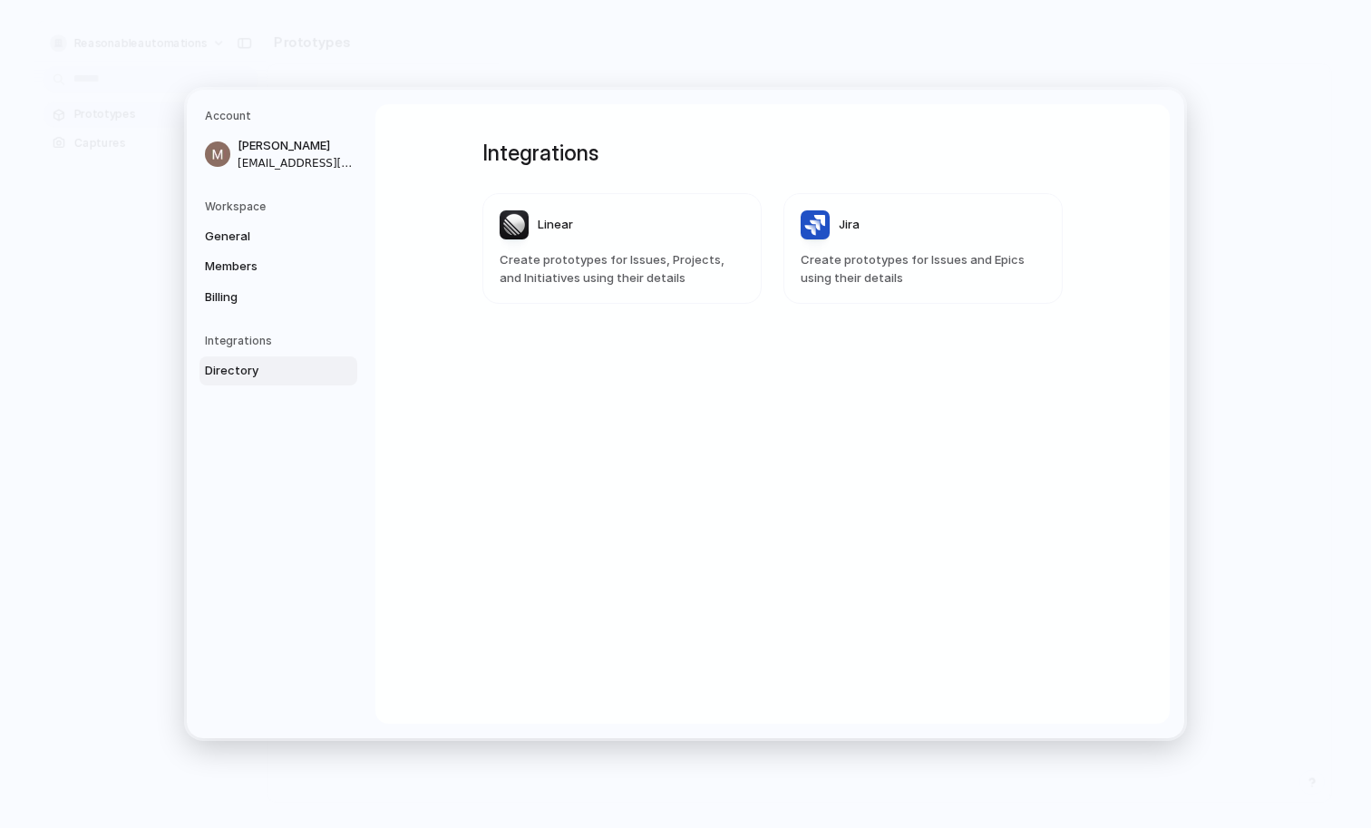
click at [249, 340] on h5 "Integrations" at bounding box center [281, 341] width 152 height 16
click at [239, 300] on span "Billing" at bounding box center [263, 297] width 116 height 18
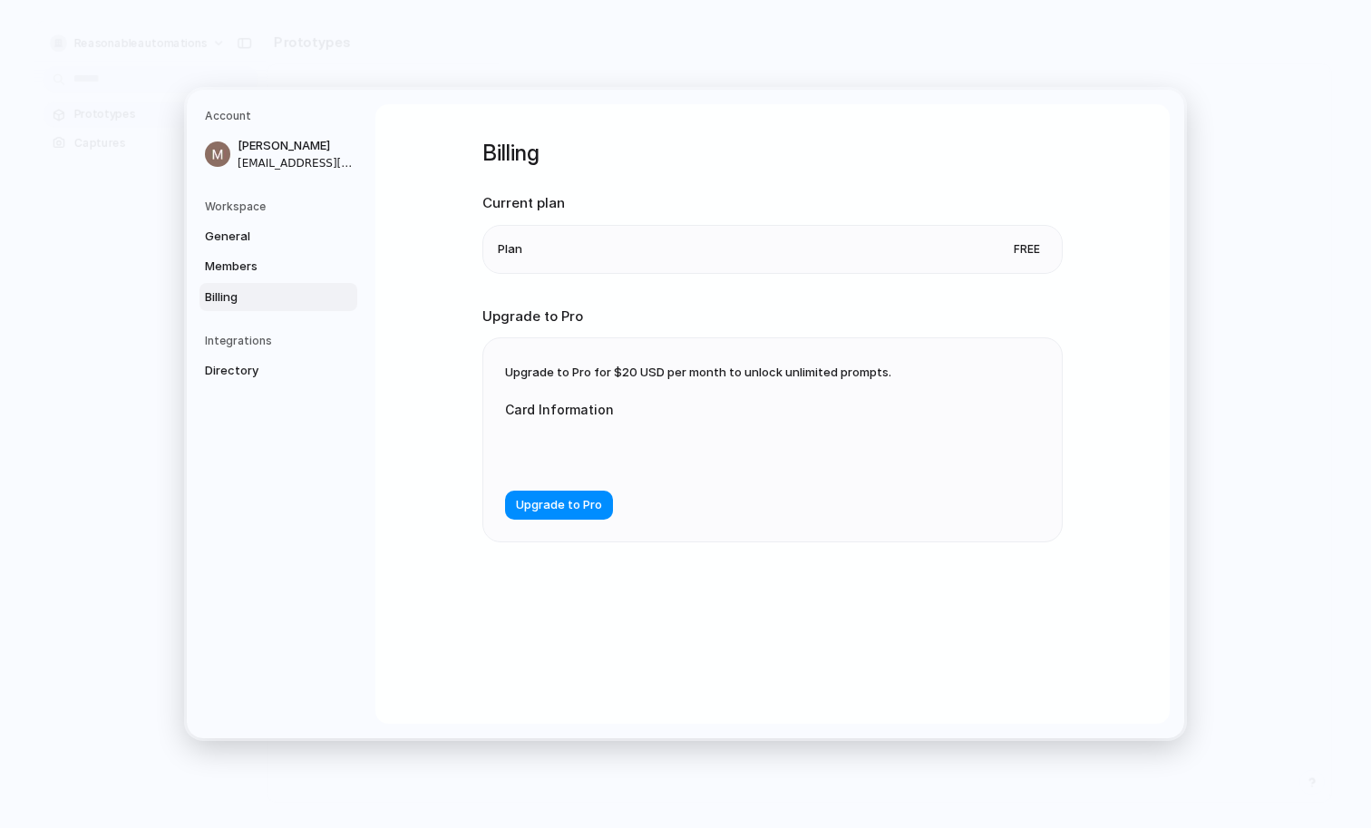
click at [599, 439] on div at bounding box center [686, 449] width 363 height 46
click at [850, 508] on div "Upgrade to Pro for $20 USD per month to unlock unlimited prompts. Card Informat…" at bounding box center [772, 439] width 578 height 203
click at [563, 498] on span "Upgrade to Pro" at bounding box center [559, 505] width 86 height 18
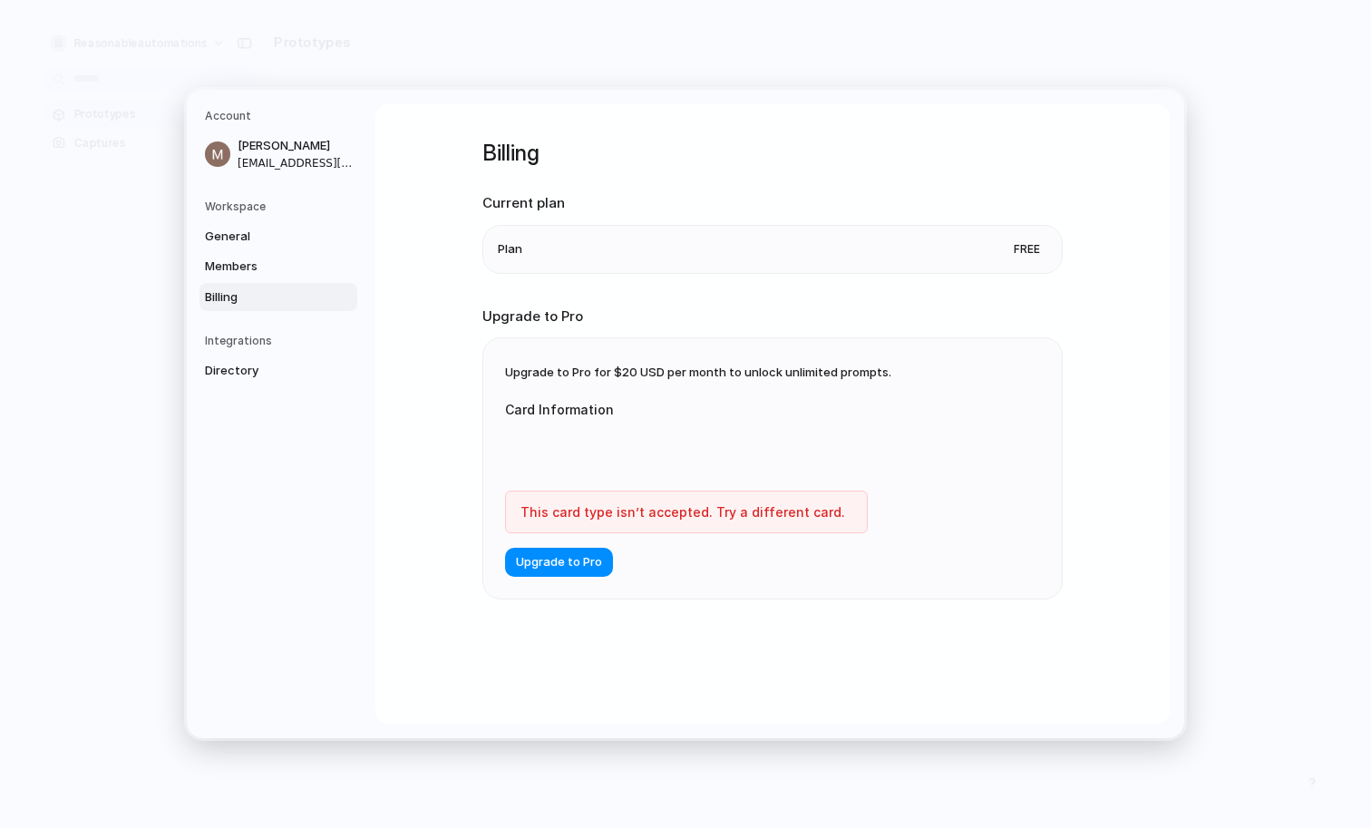
click at [749, 627] on div "Billing Current plan Plan Free Upgrade to Pro Upgrade to Pro for $20 USD per mo…" at bounding box center [772, 392] width 580 height 577
click at [587, 461] on div at bounding box center [686, 449] width 363 height 46
click at [584, 439] on div at bounding box center [686, 449] width 363 height 46
click at [692, 543] on form "Card Information This card type isn’t accepted. Try a different card. Upgrade t…" at bounding box center [686, 479] width 363 height 195
click at [581, 561] on span "Upgrade to Pro" at bounding box center [559, 562] width 86 height 18
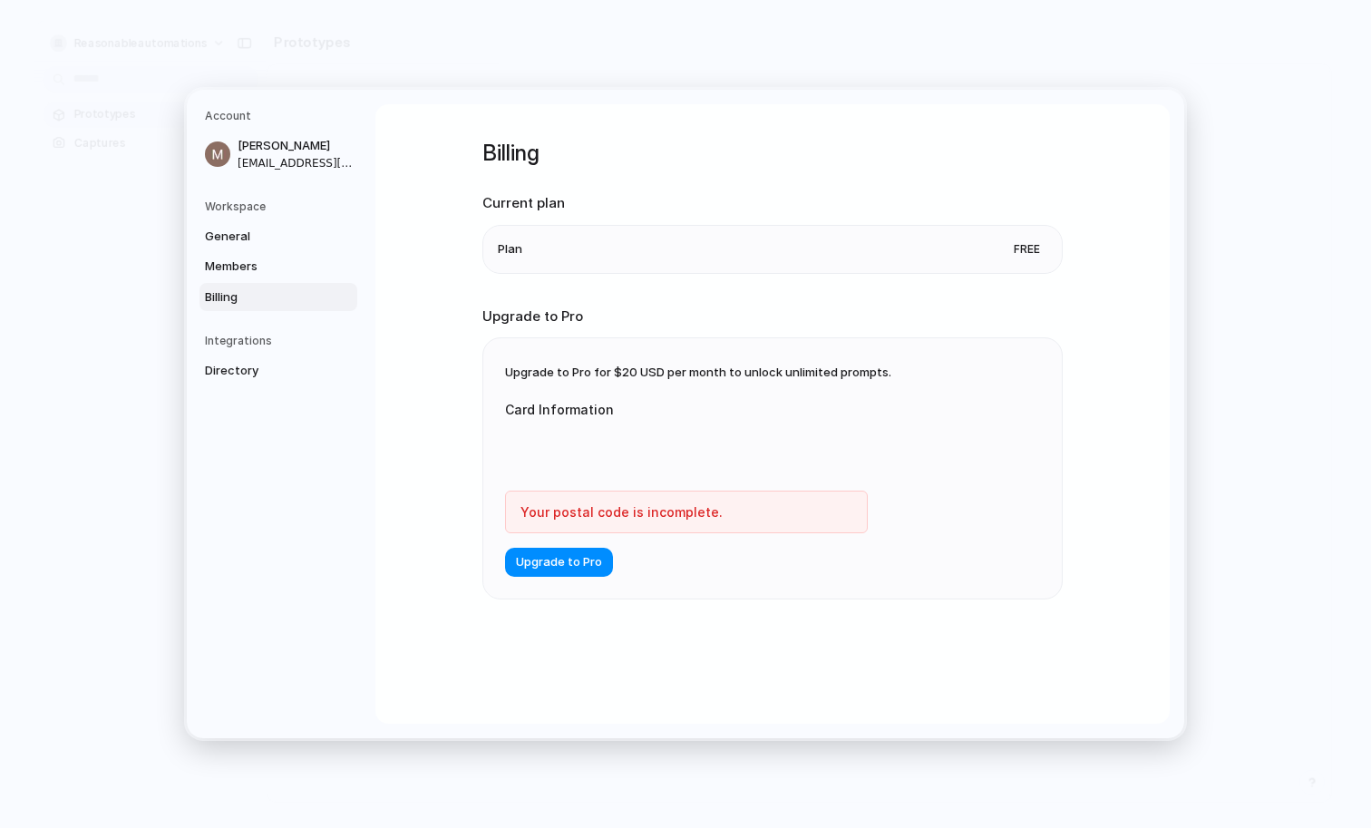
click at [727, 565] on form "Card Information Your postal code is incomplete. Upgrade to Pro" at bounding box center [686, 479] width 363 height 195
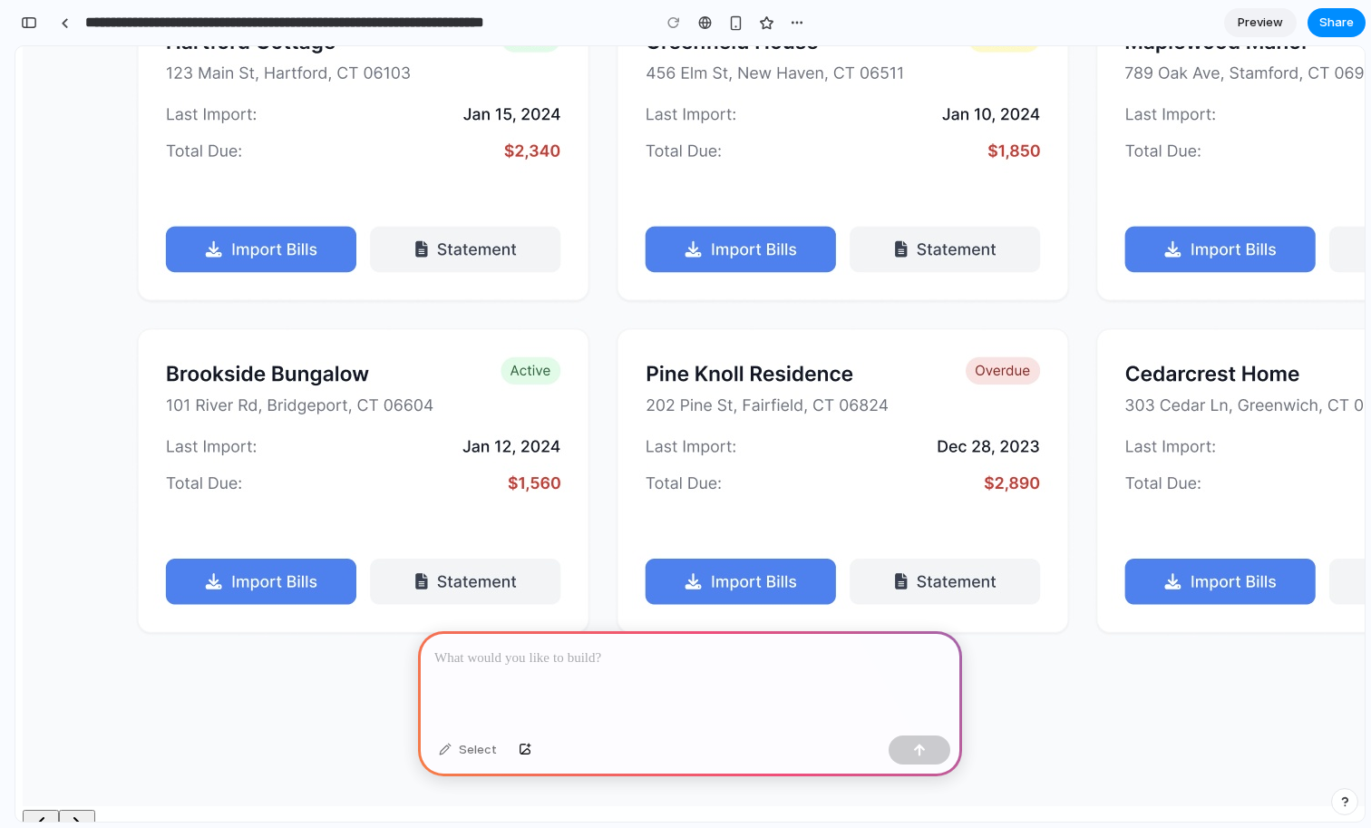
scroll to position [1278, 0]
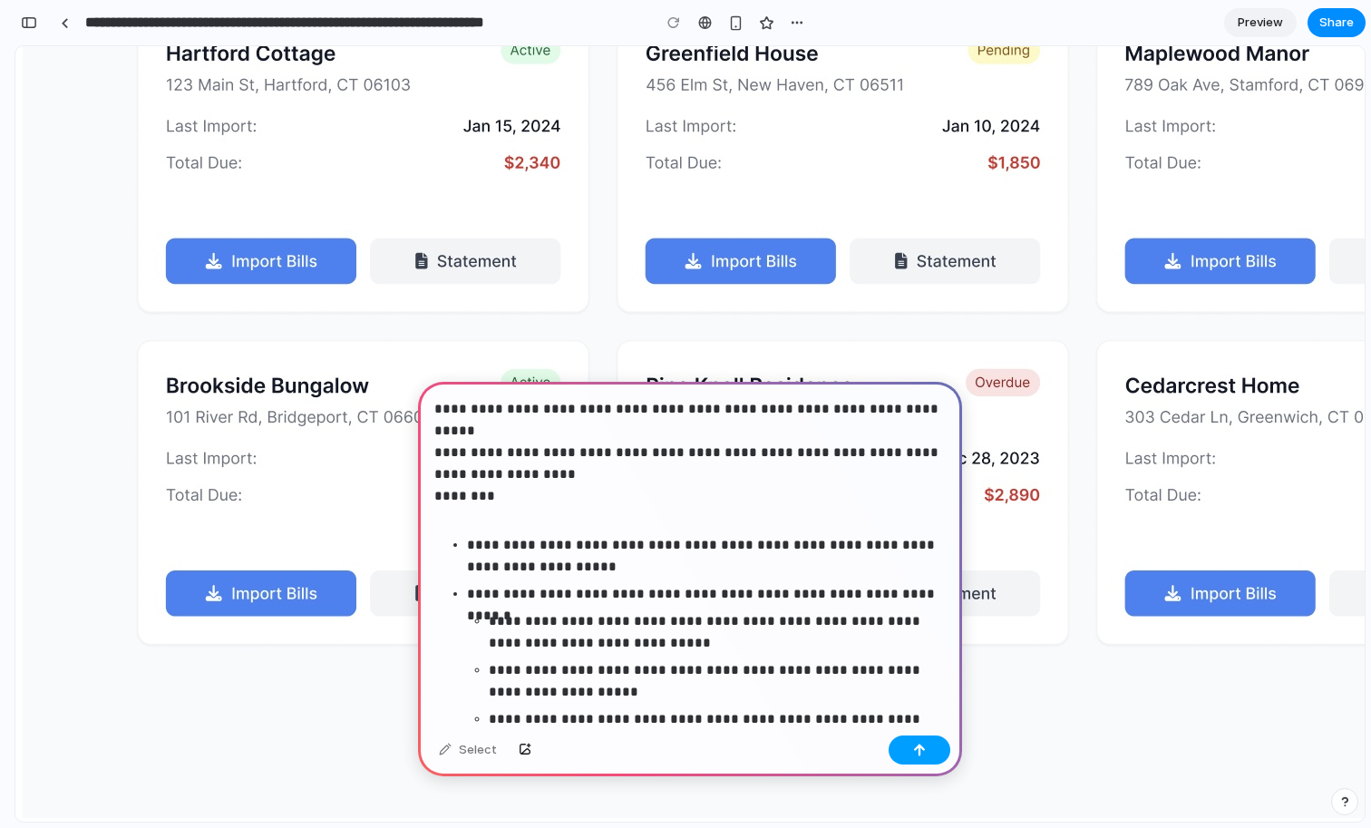
click at [918, 757] on button "button" at bounding box center [920, 749] width 62 height 29
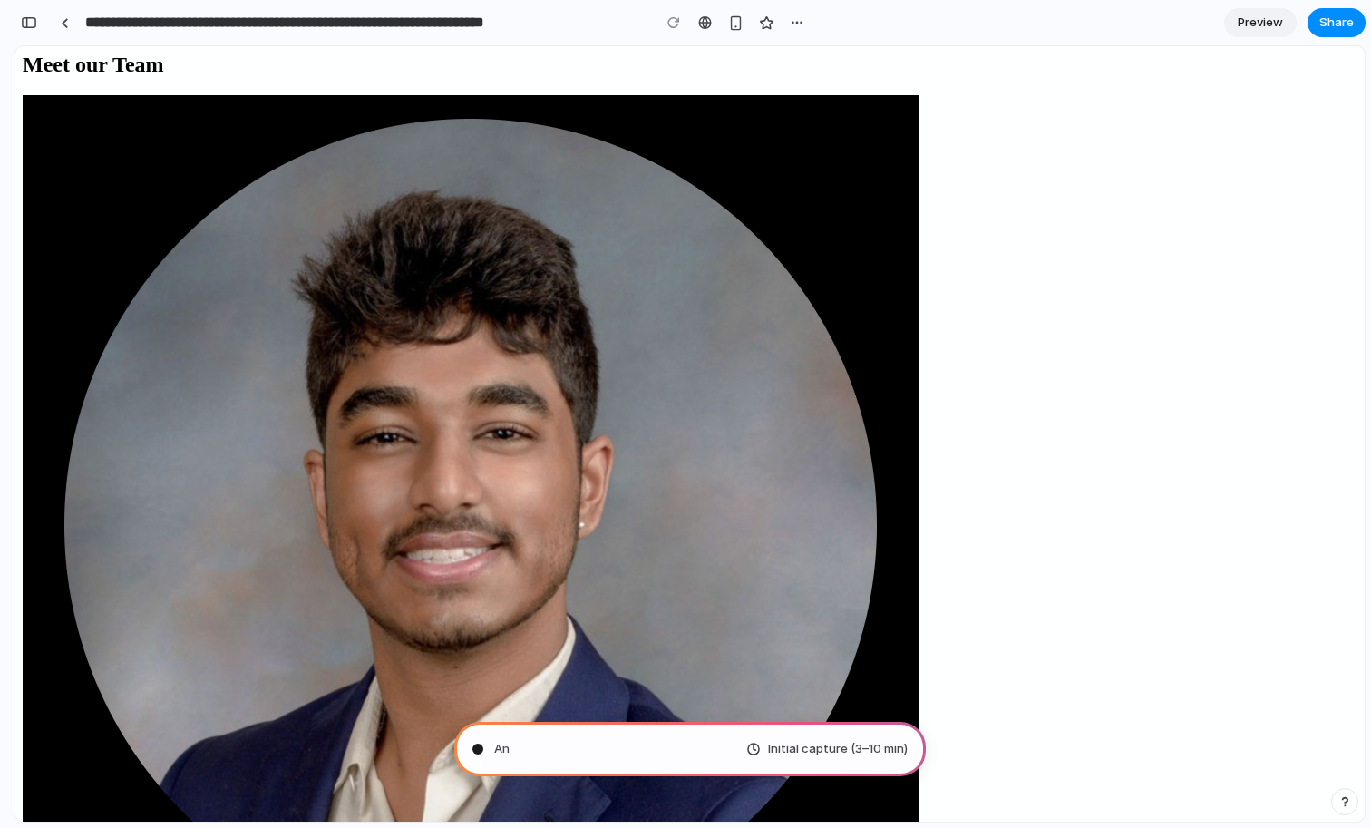
scroll to position [2375, 0]
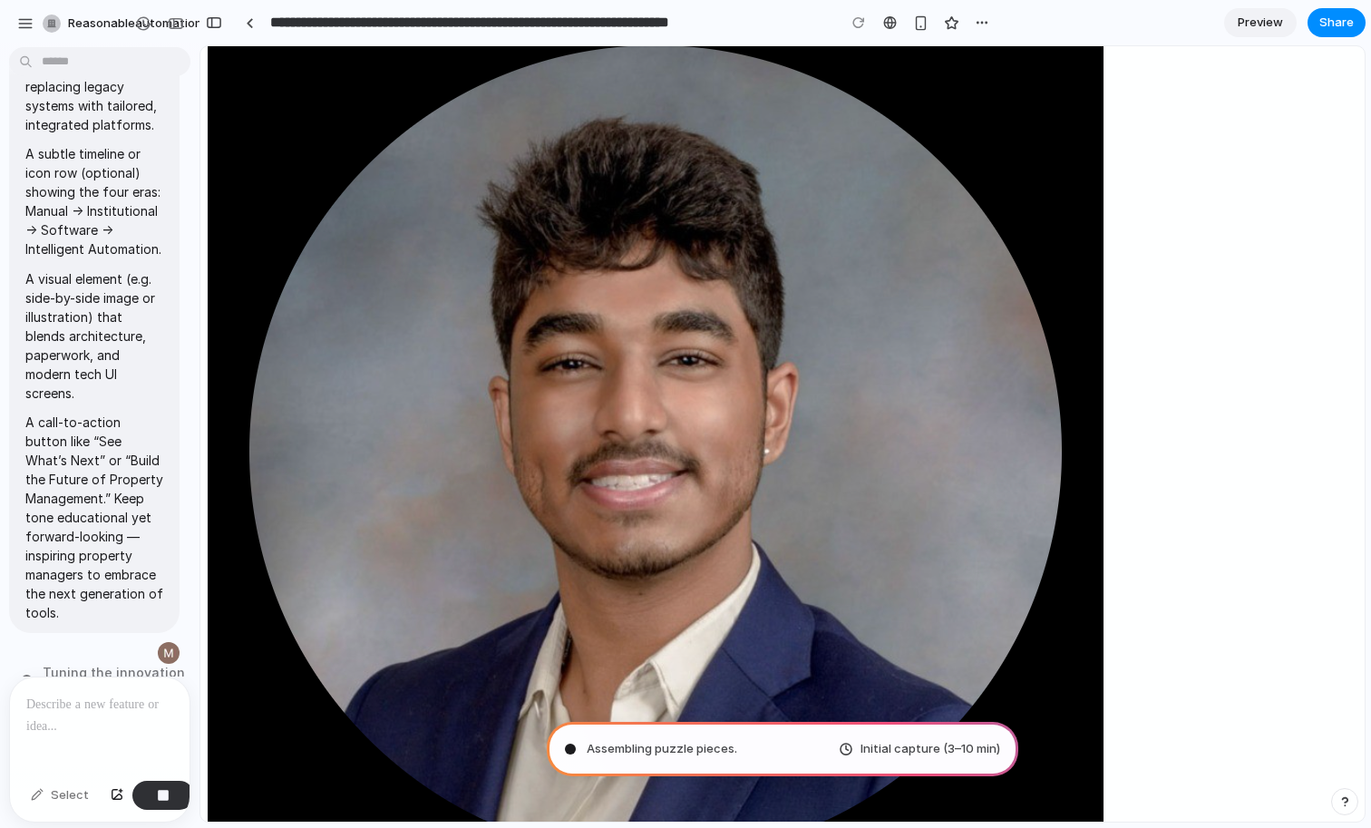
type input "**********"
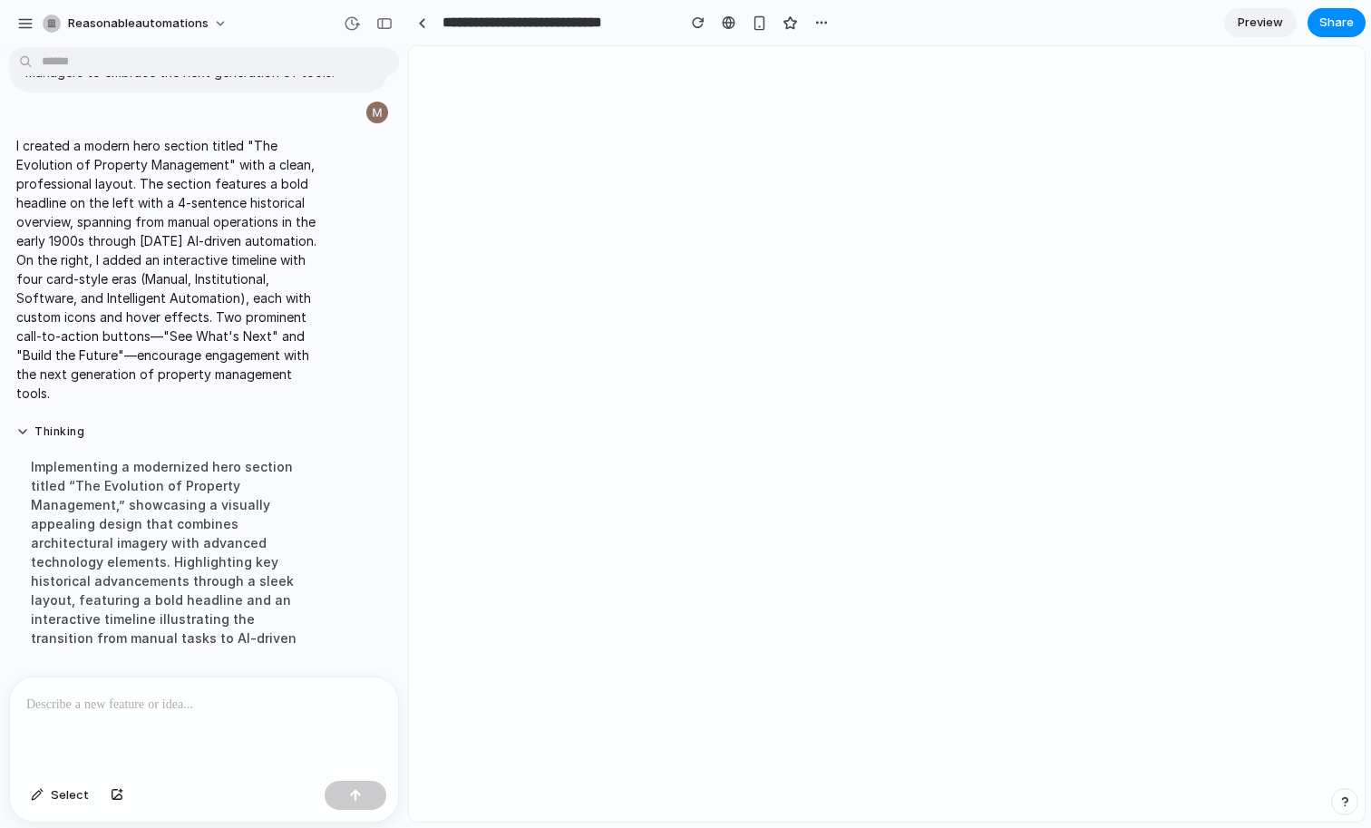
scroll to position [645, 0]
